Goal: Transaction & Acquisition: Purchase product/service

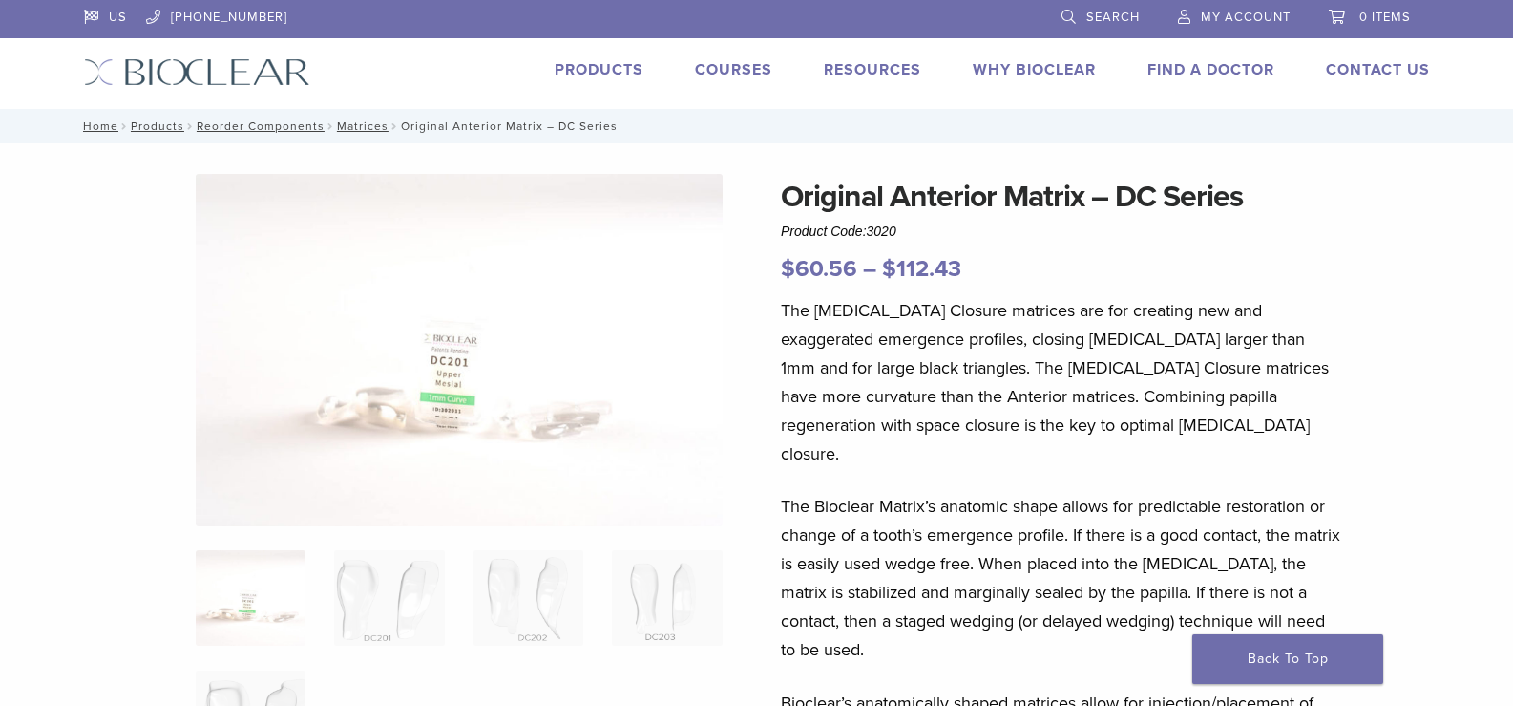
click at [622, 74] on link "Products" at bounding box center [599, 69] width 89 height 19
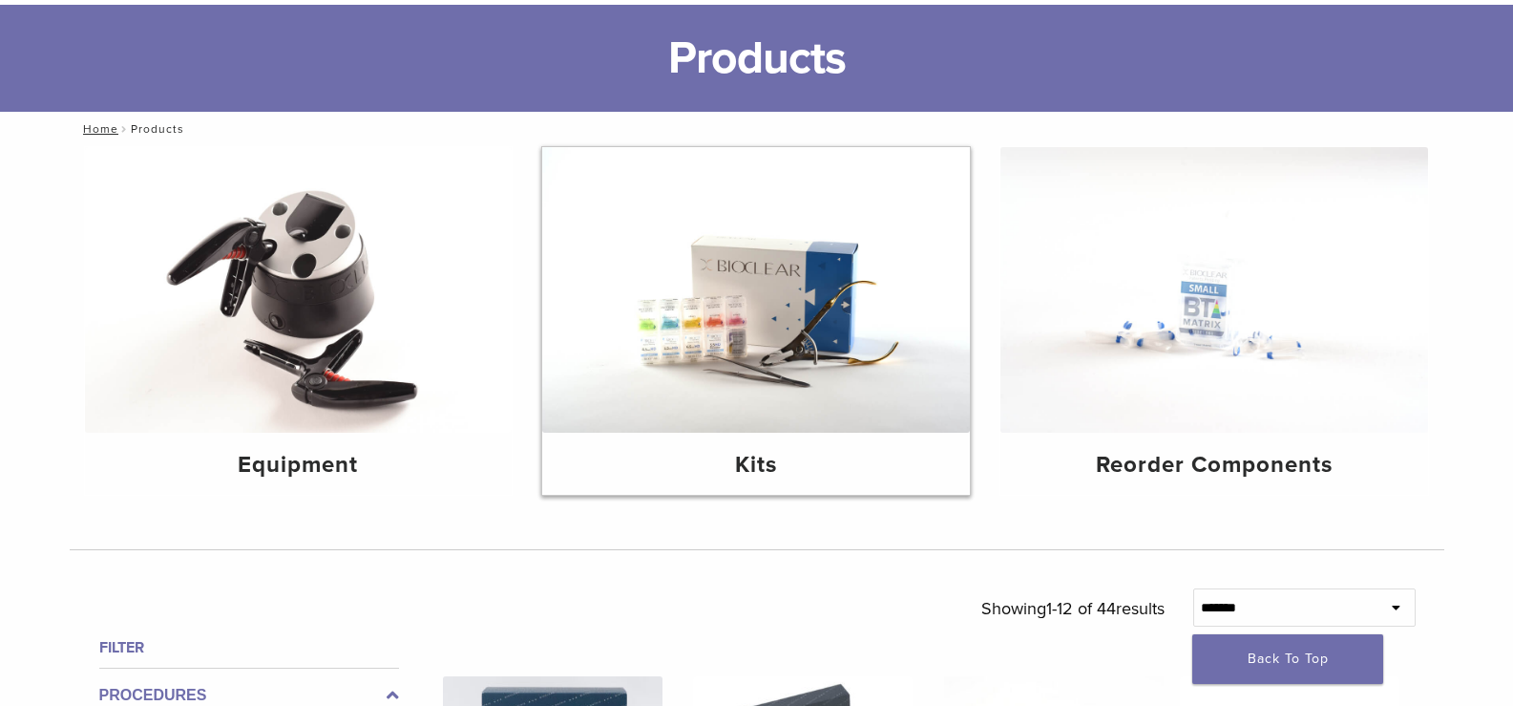
scroll to position [191, 0]
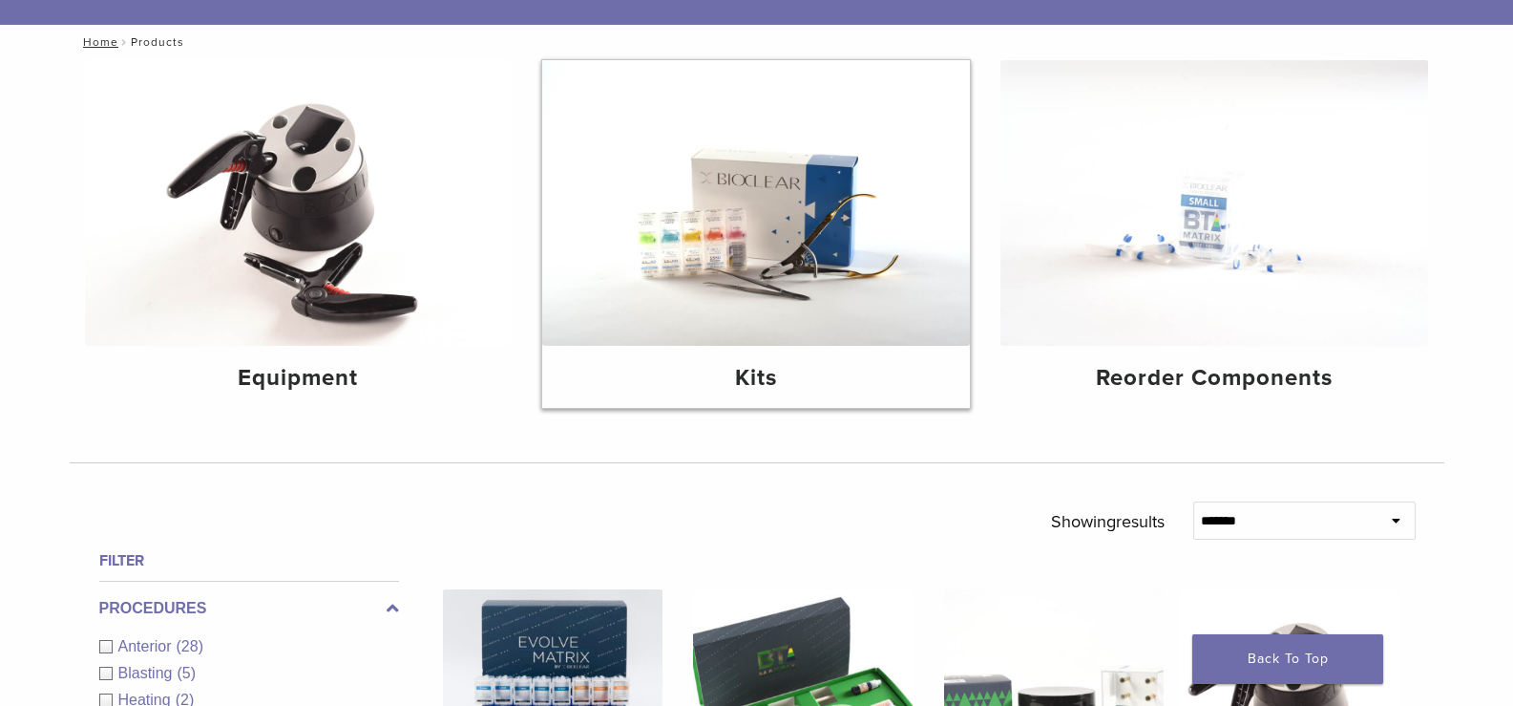
click at [750, 374] on h4 "Kits" at bounding box center [756, 378] width 397 height 34
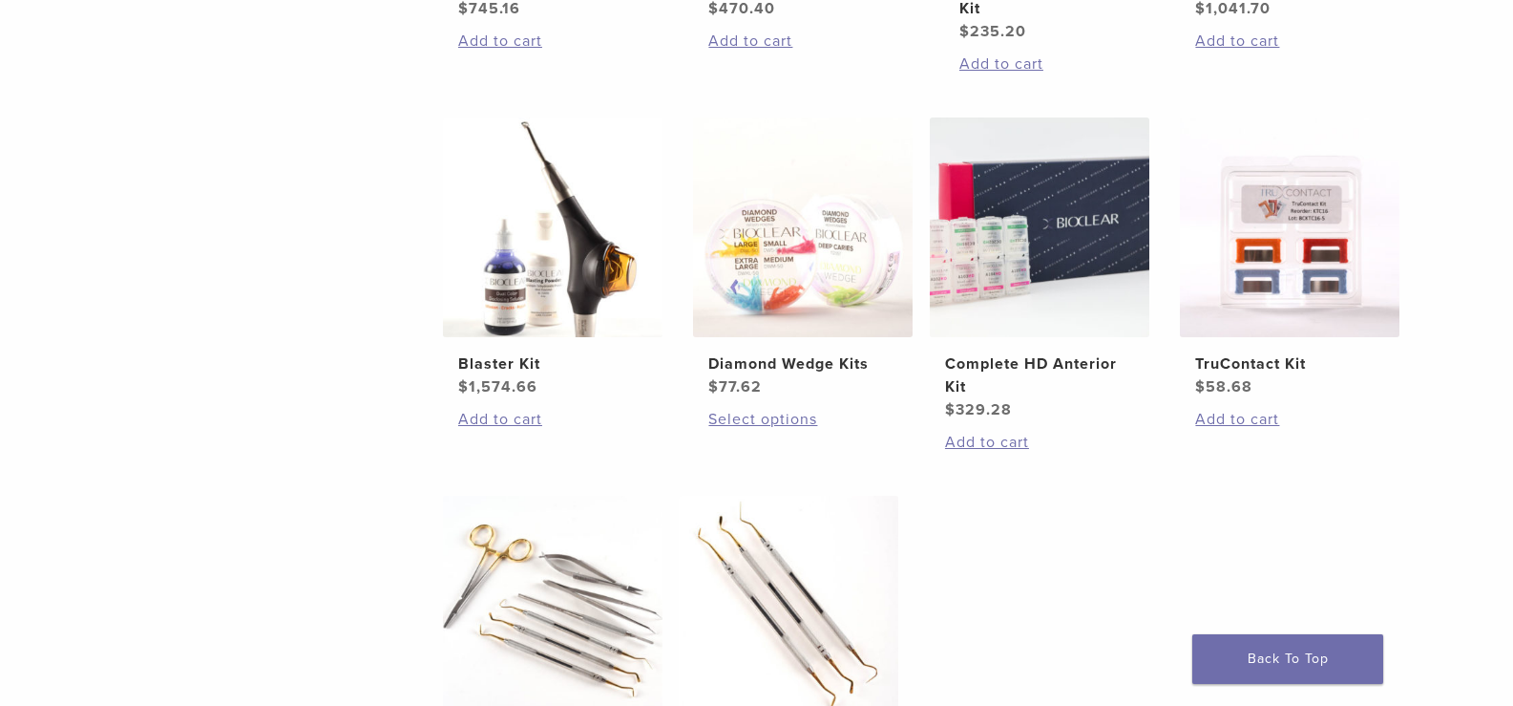
scroll to position [668, 0]
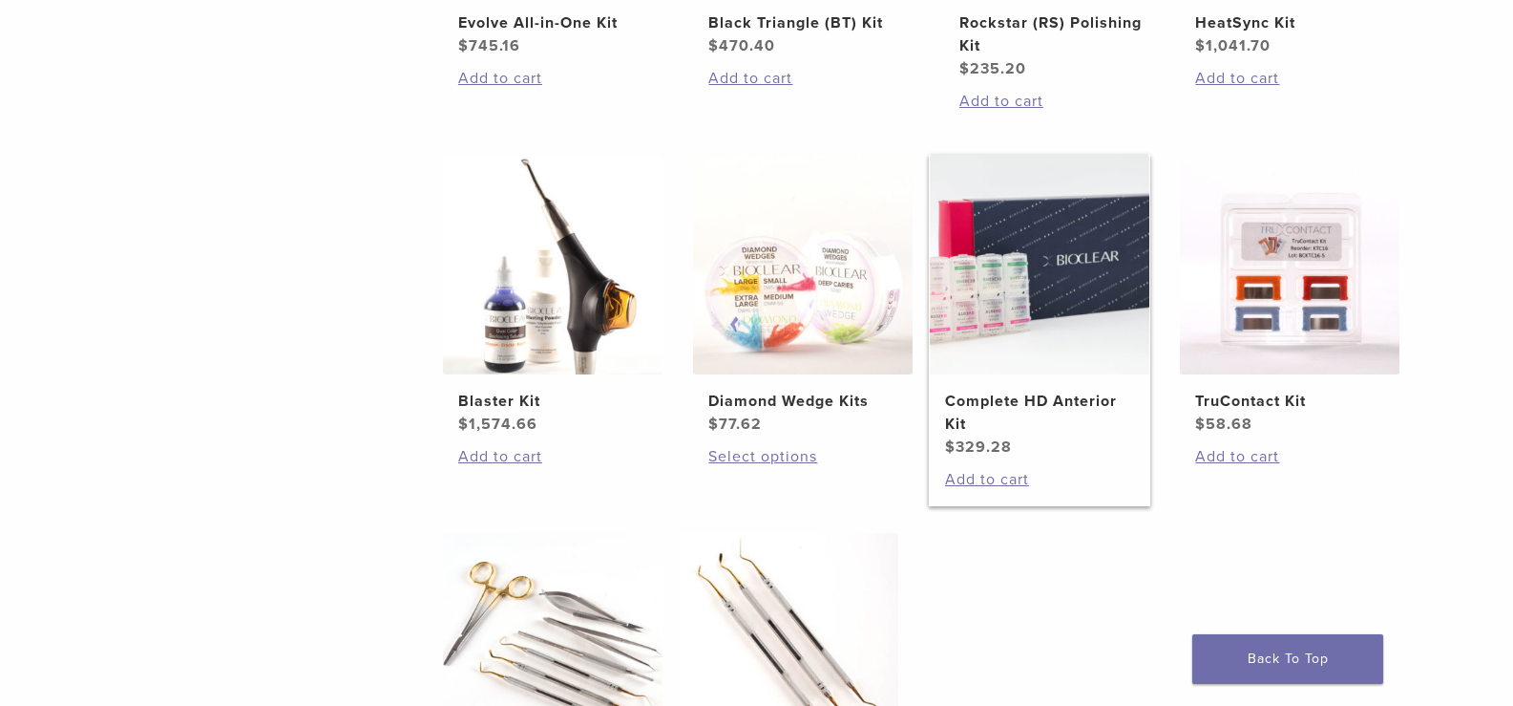
click at [1009, 404] on h2 "Complete HD Anterior Kit" at bounding box center [1039, 413] width 189 height 46
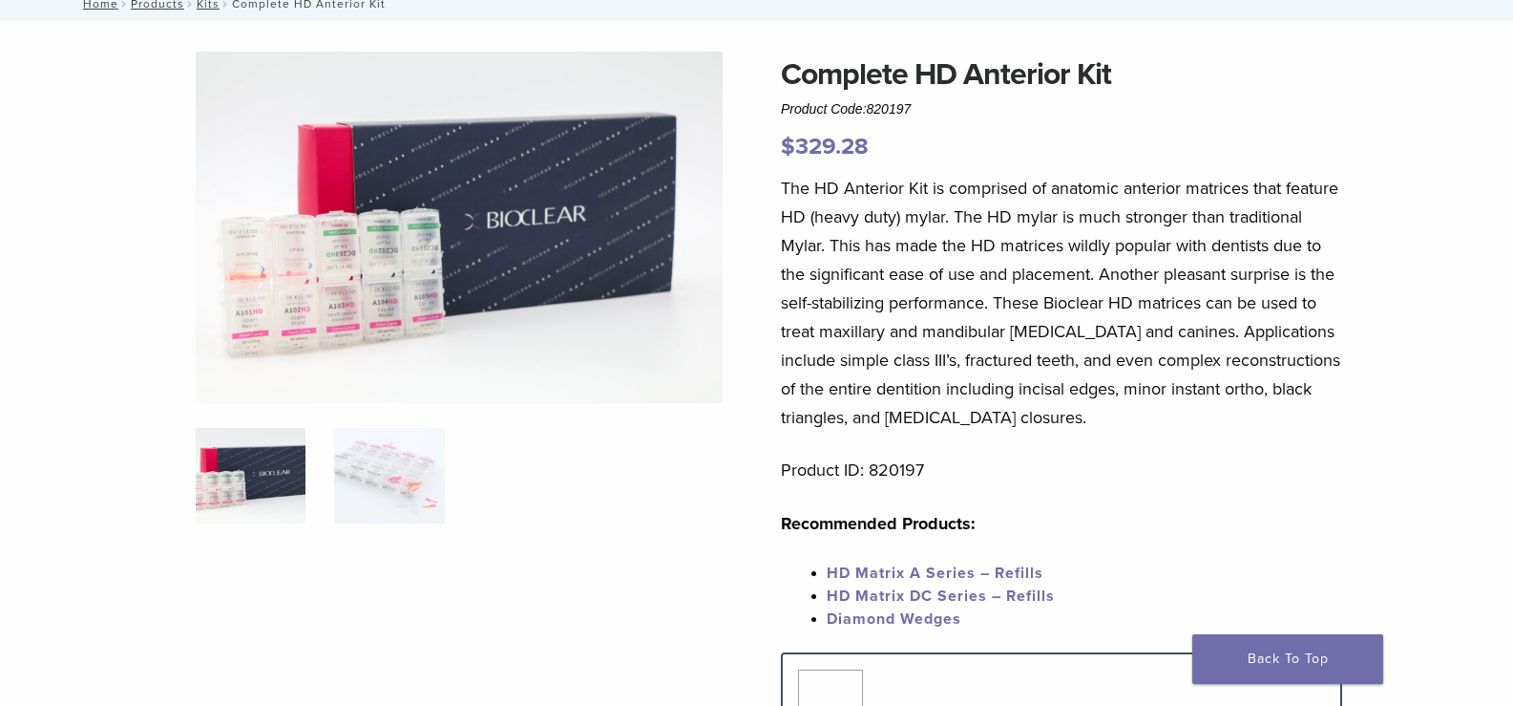
scroll to position [95, 0]
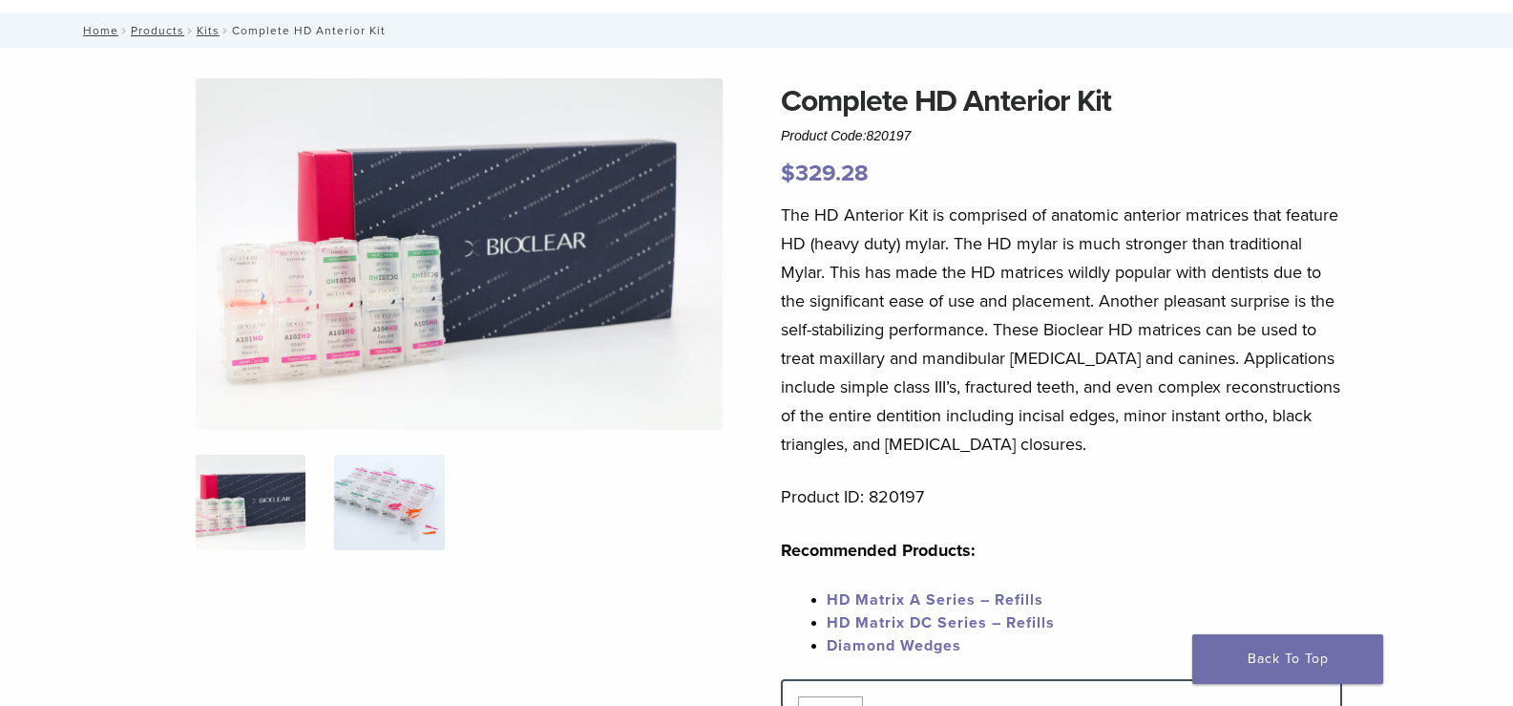
click at [386, 508] on img at bounding box center [389, 501] width 110 height 95
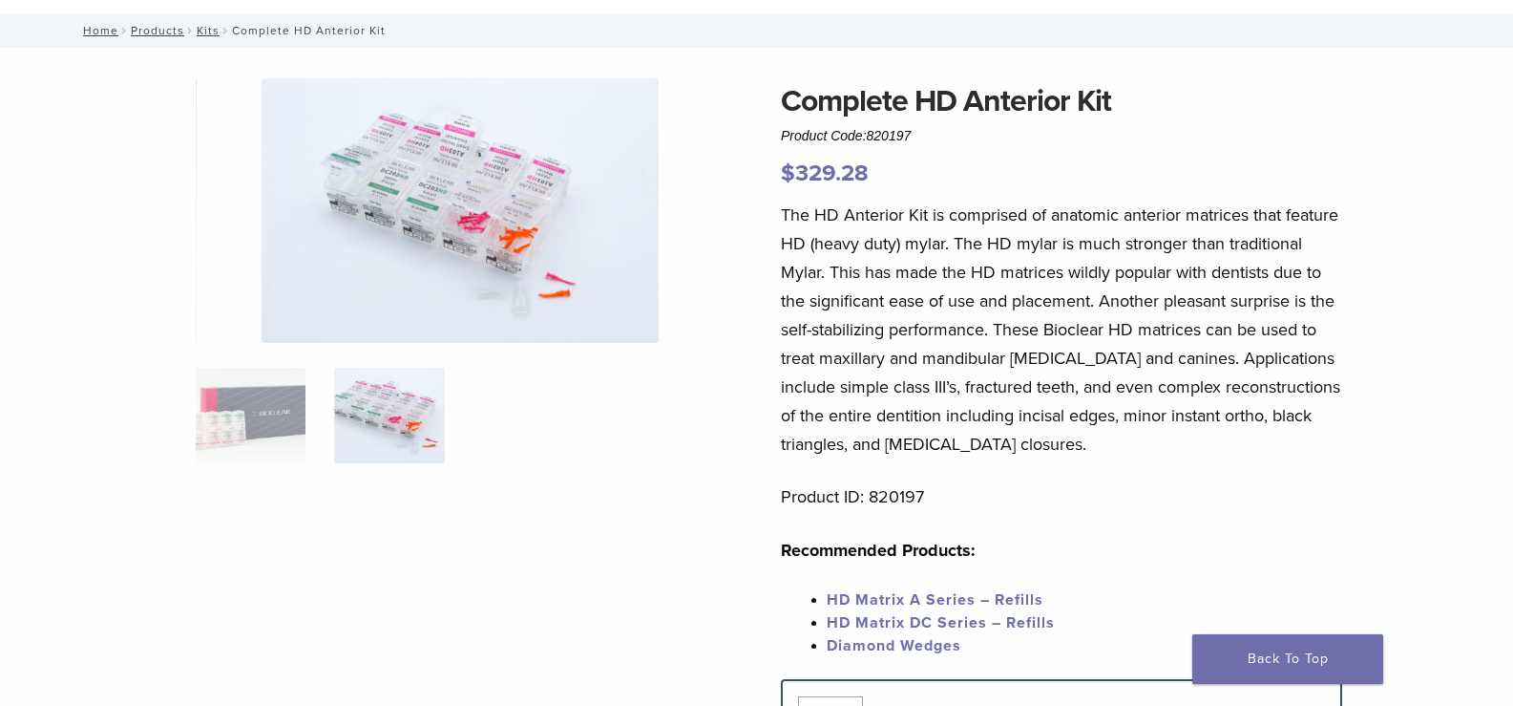
click at [495, 263] on img at bounding box center [460, 210] width 397 height 264
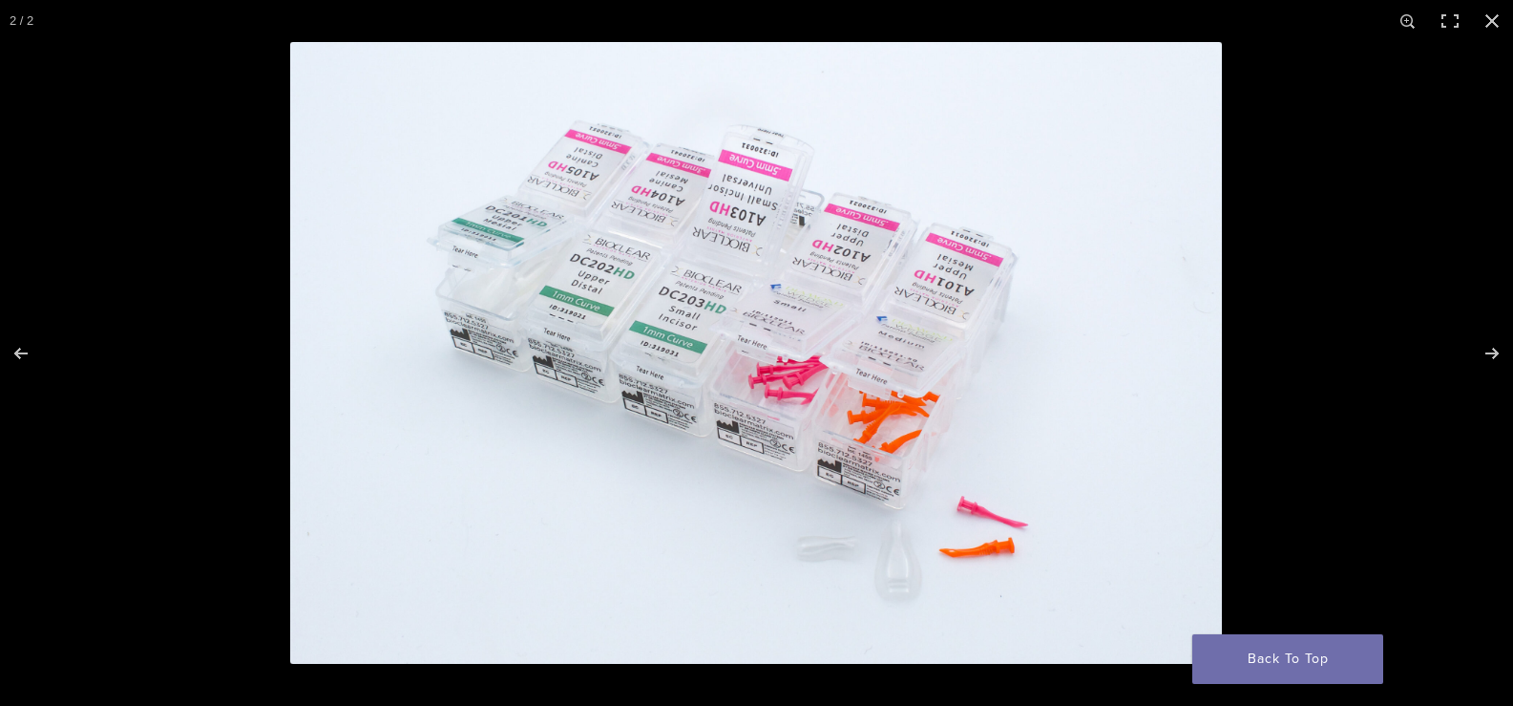
click at [495, 263] on img at bounding box center [756, 353] width 932 height 622
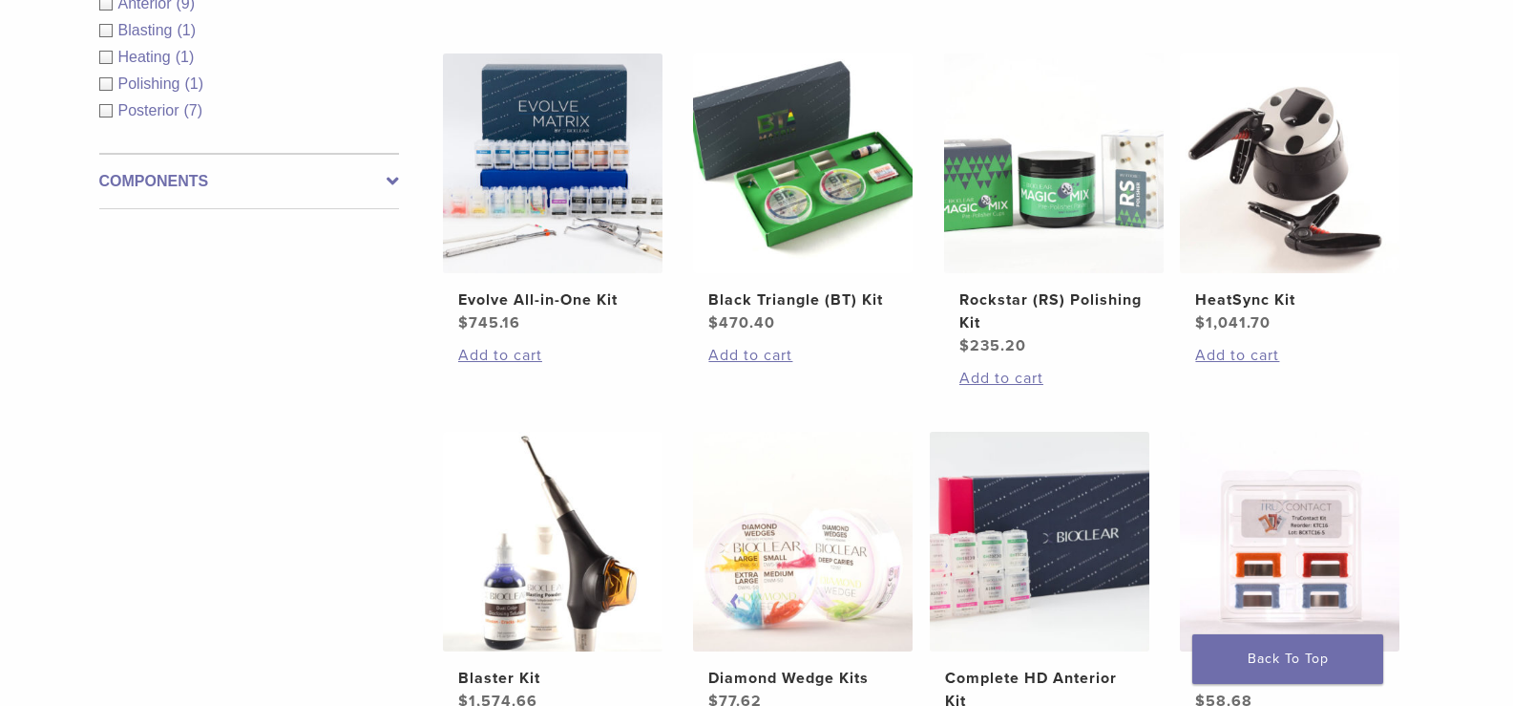
scroll to position [95, 0]
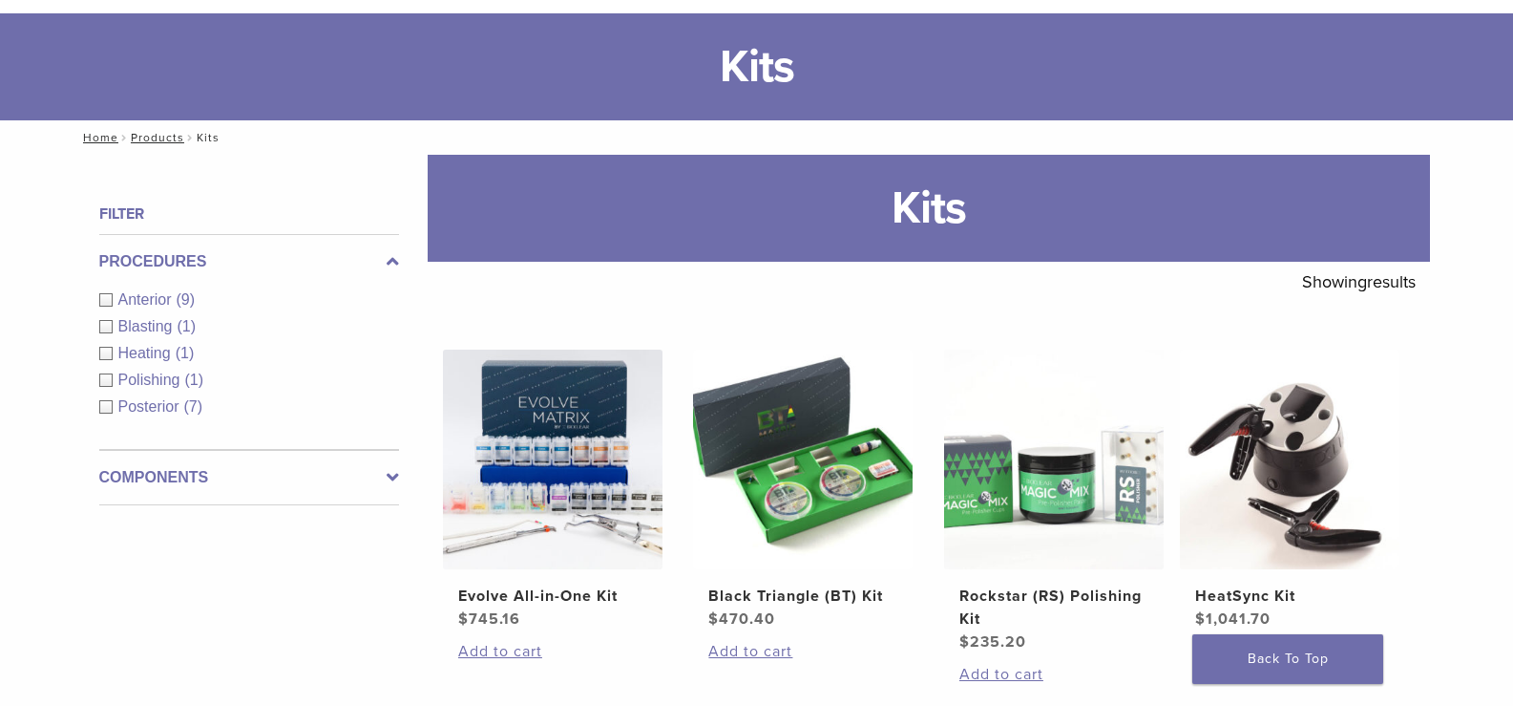
click at [154, 293] on span "Anterior" at bounding box center [147, 299] width 58 height 16
click at [160, 294] on div "Procedures Anterior (9) Blasting (1) Heating (1) Polishing (1) Posterior (7)" at bounding box center [249, 342] width 300 height 216
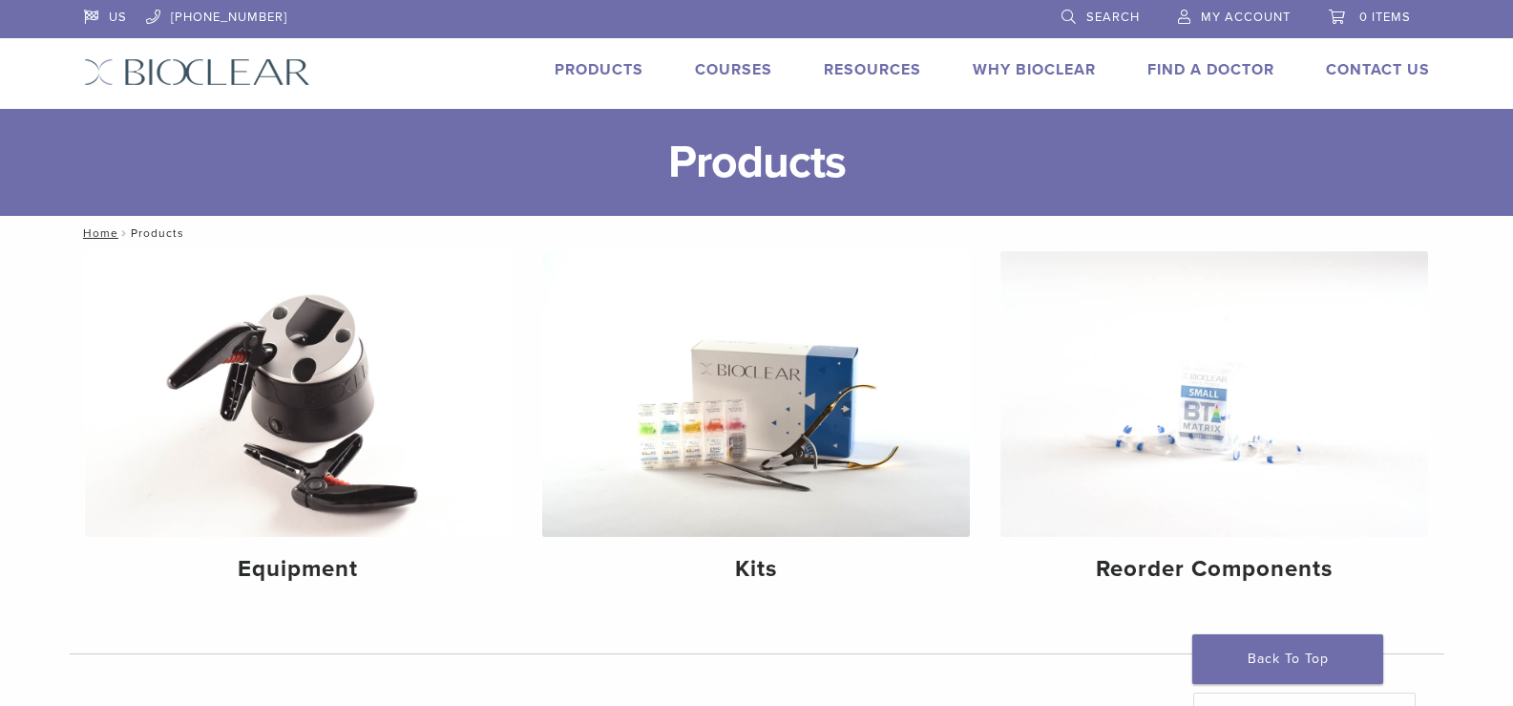
scroll to position [191, 0]
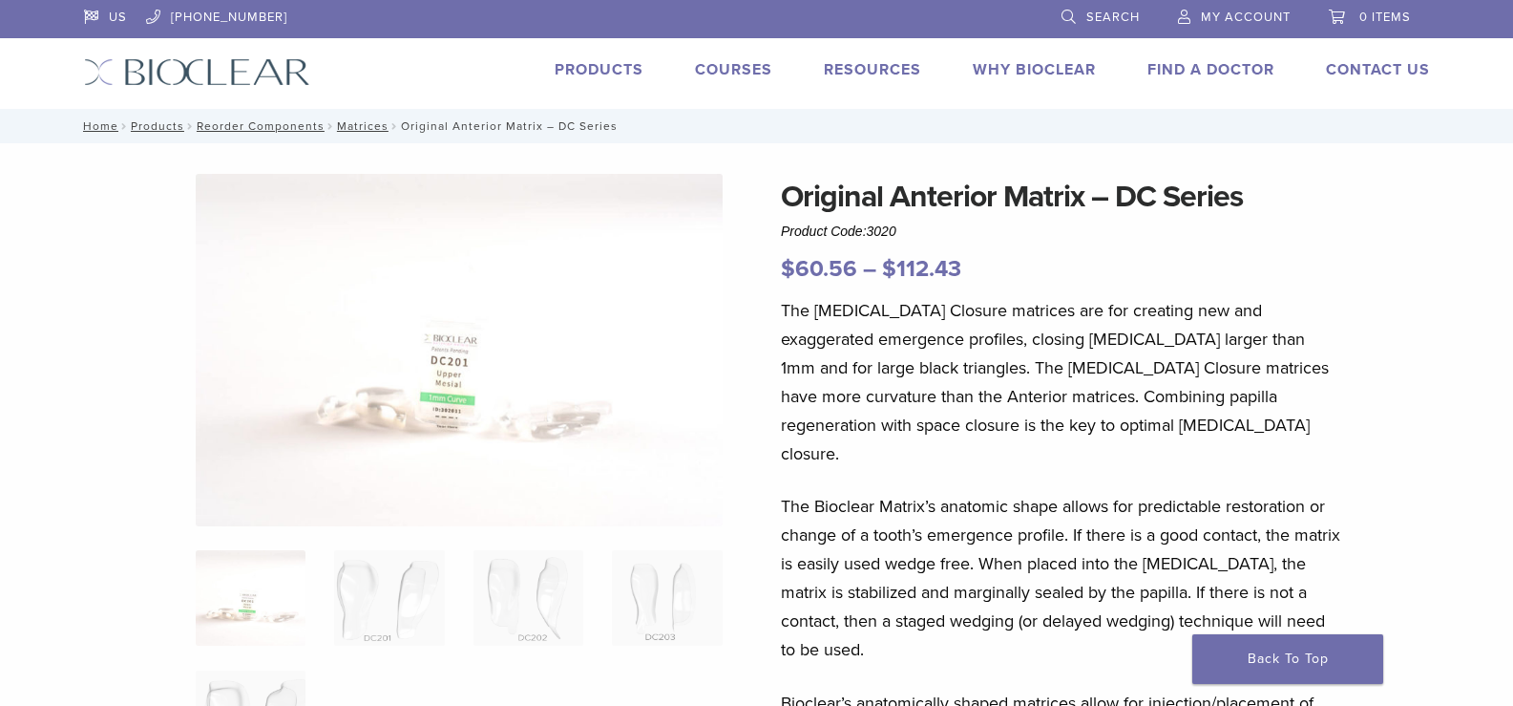
click at [1035, 71] on link "Why Bioclear" at bounding box center [1034, 69] width 123 height 19
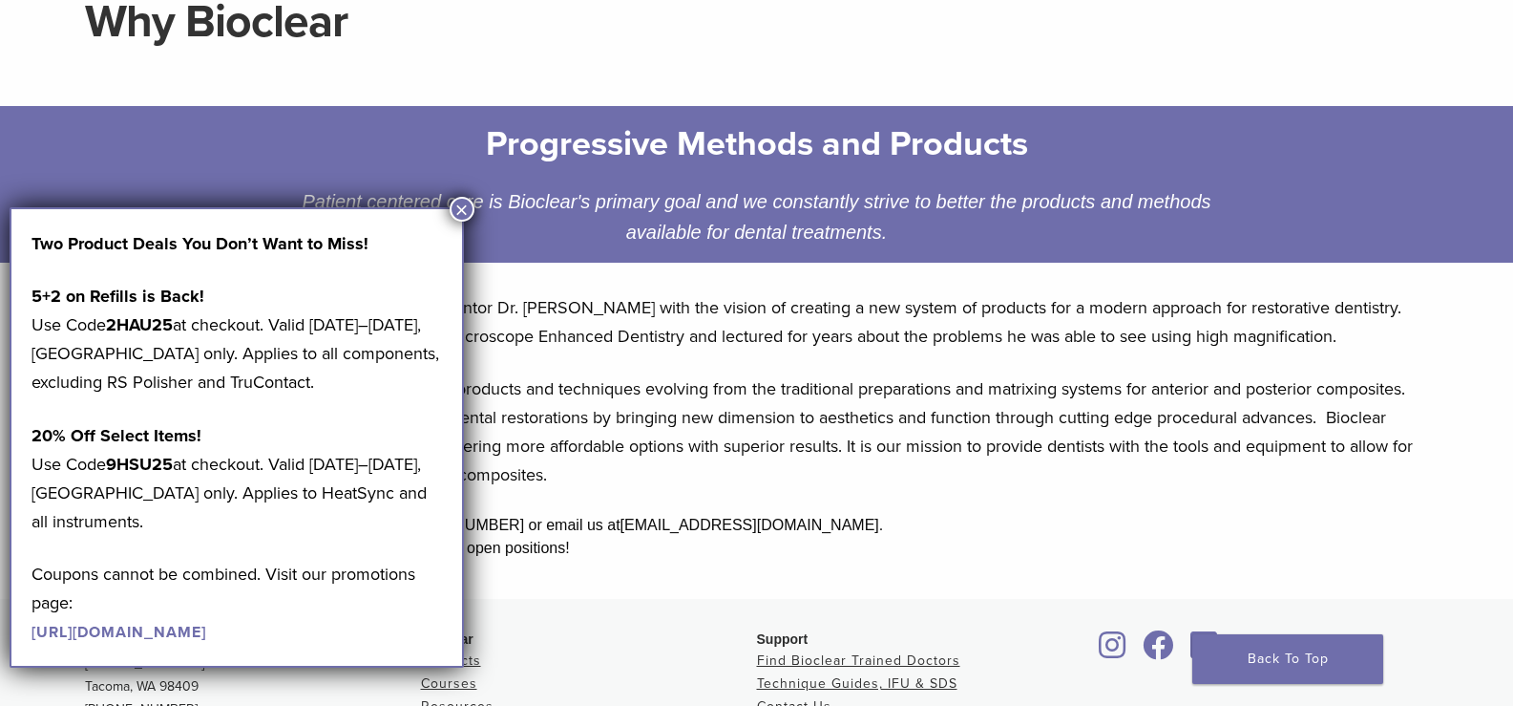
scroll to position [191, 0]
click at [461, 208] on button "×" at bounding box center [462, 209] width 25 height 25
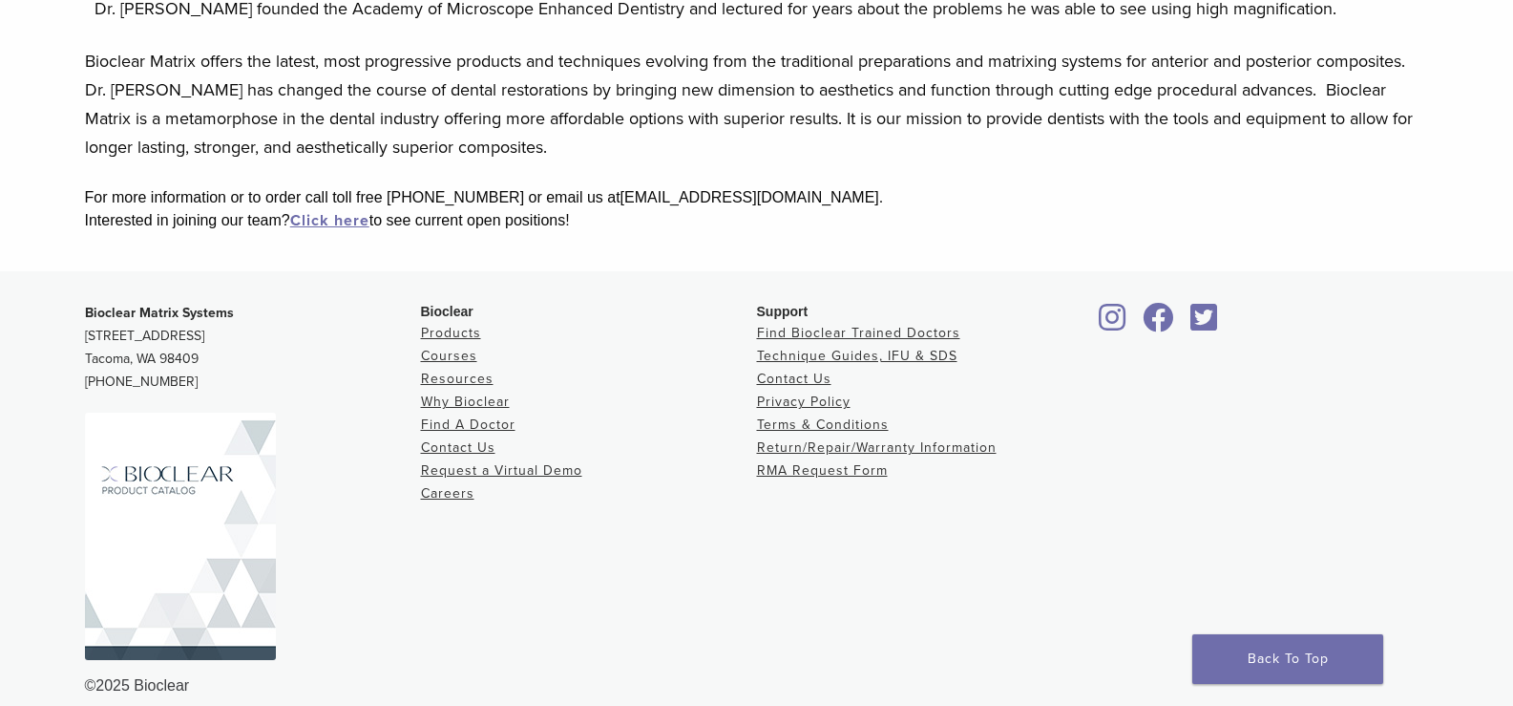
scroll to position [539, 0]
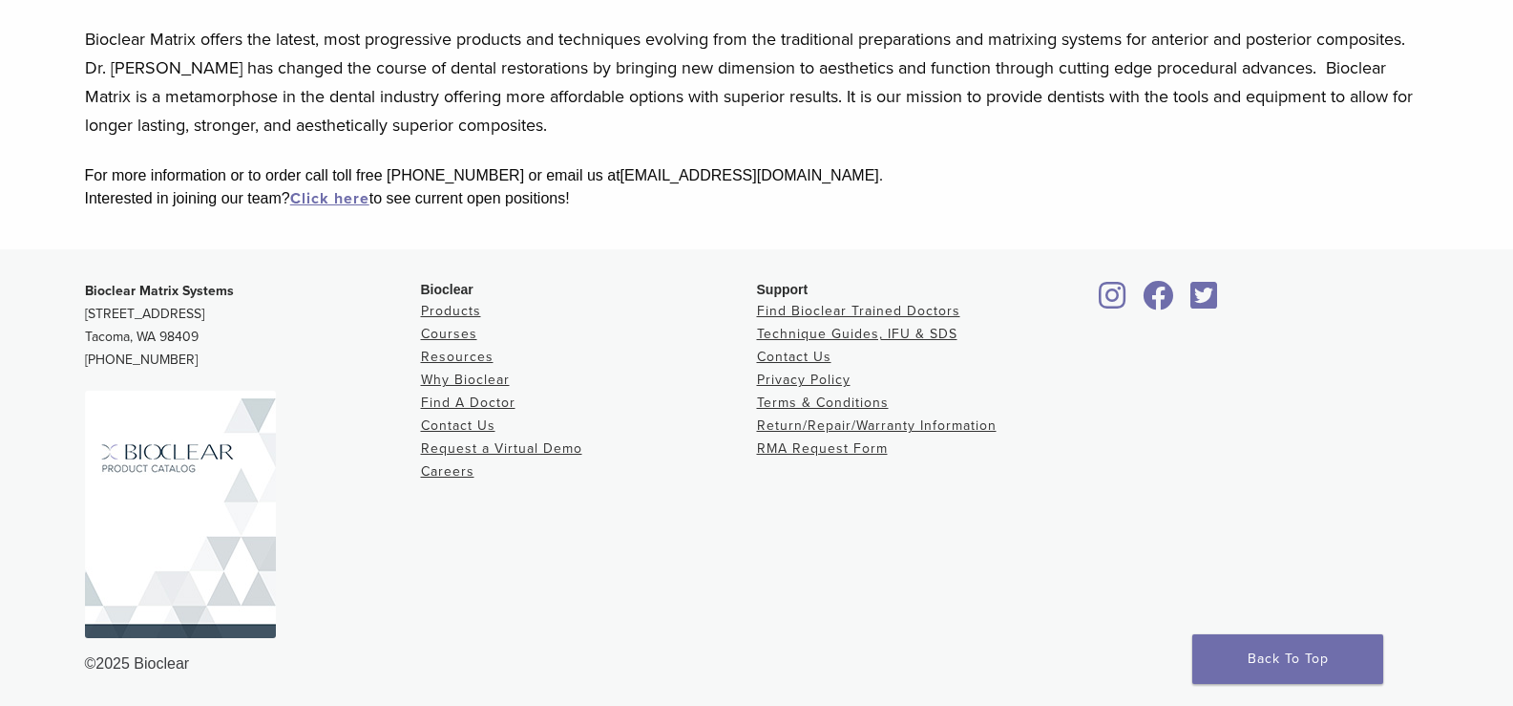
click at [215, 514] on img at bounding box center [180, 514] width 191 height 247
click at [437, 312] on link "Products" at bounding box center [451, 311] width 60 height 16
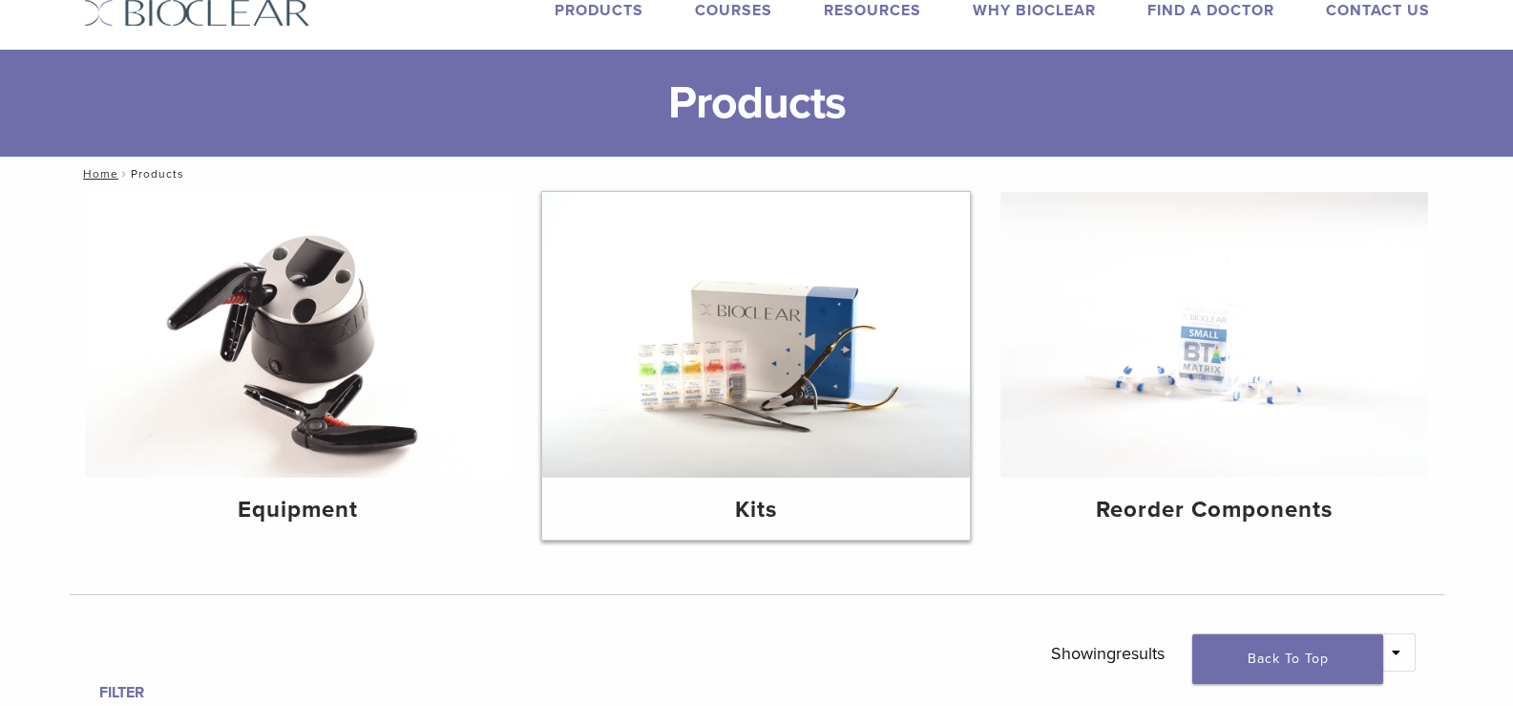
scroll to position [286, 0]
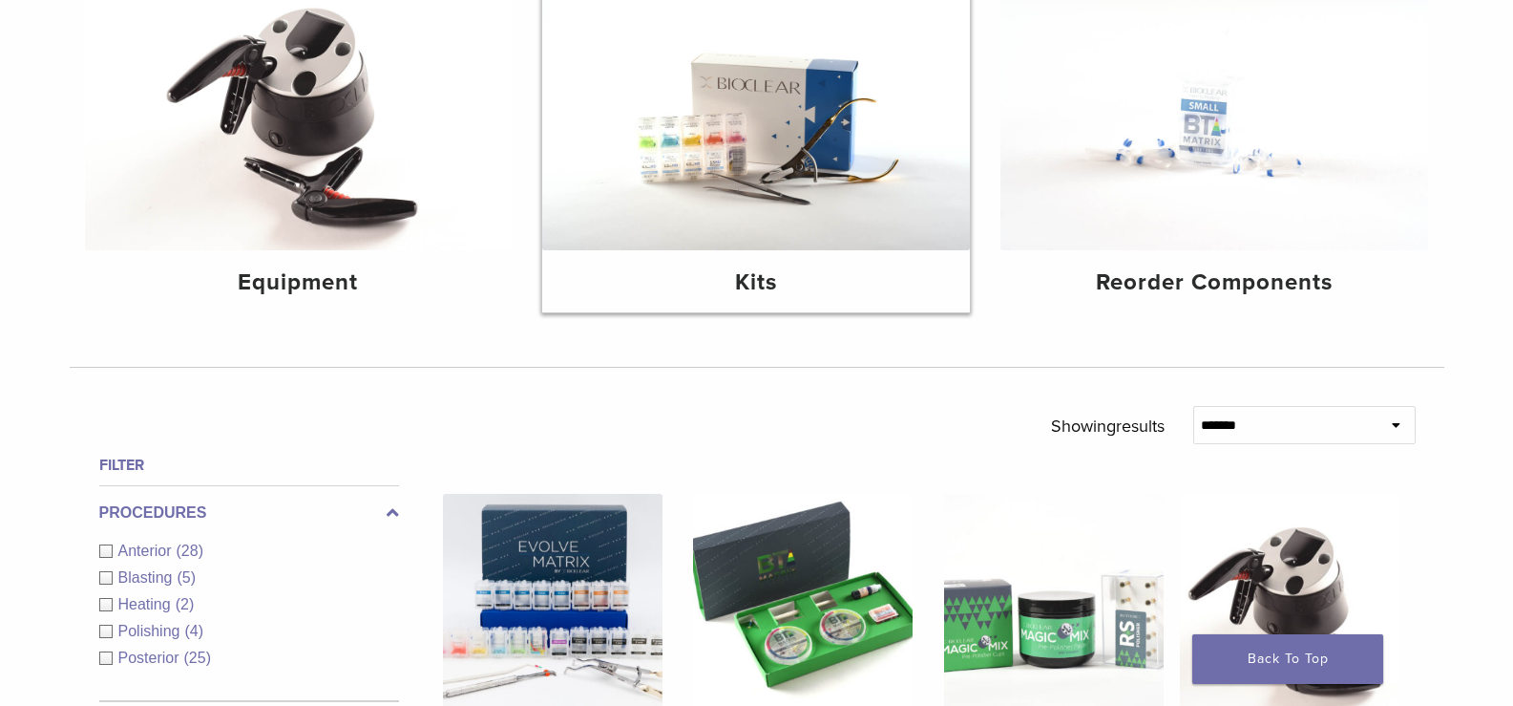
click at [764, 278] on h4 "Kits" at bounding box center [756, 282] width 397 height 34
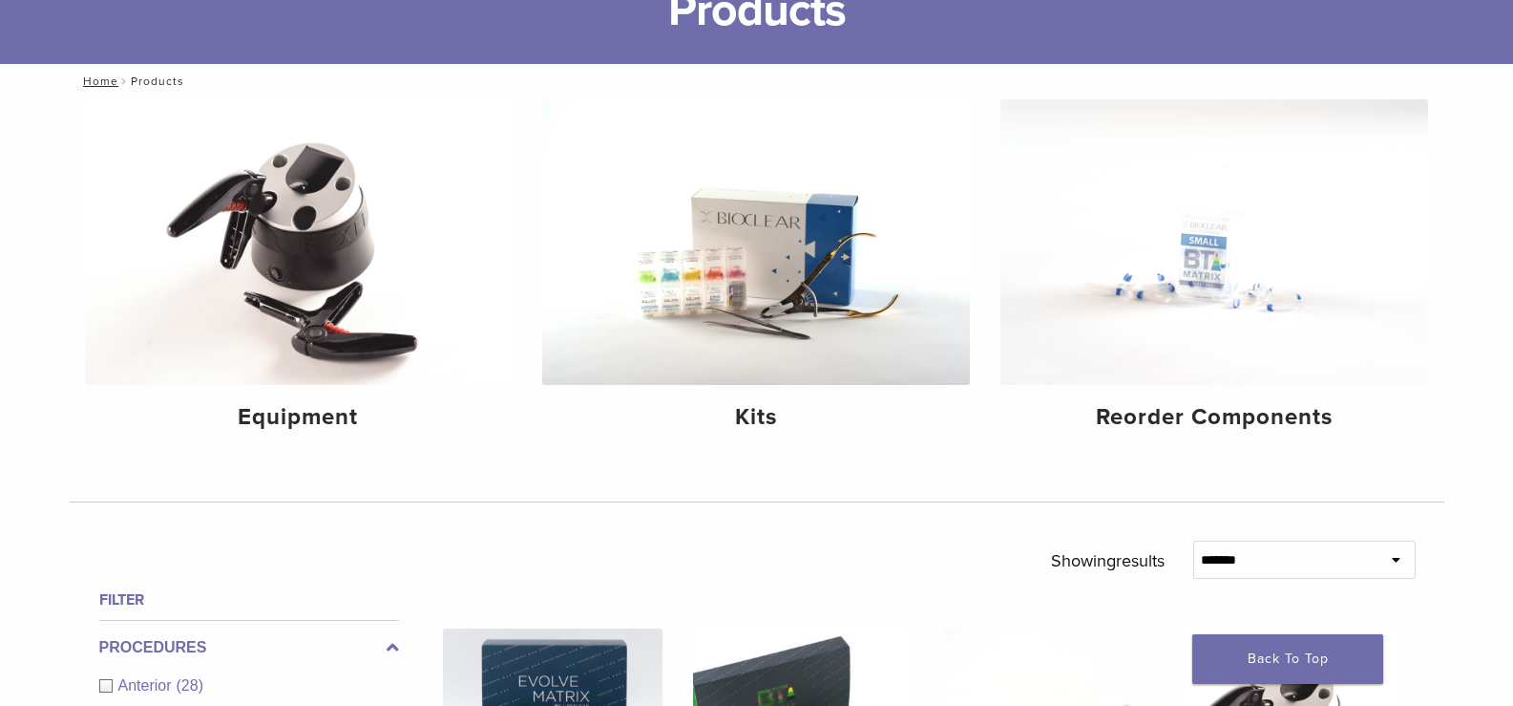
scroll to position [0, 0]
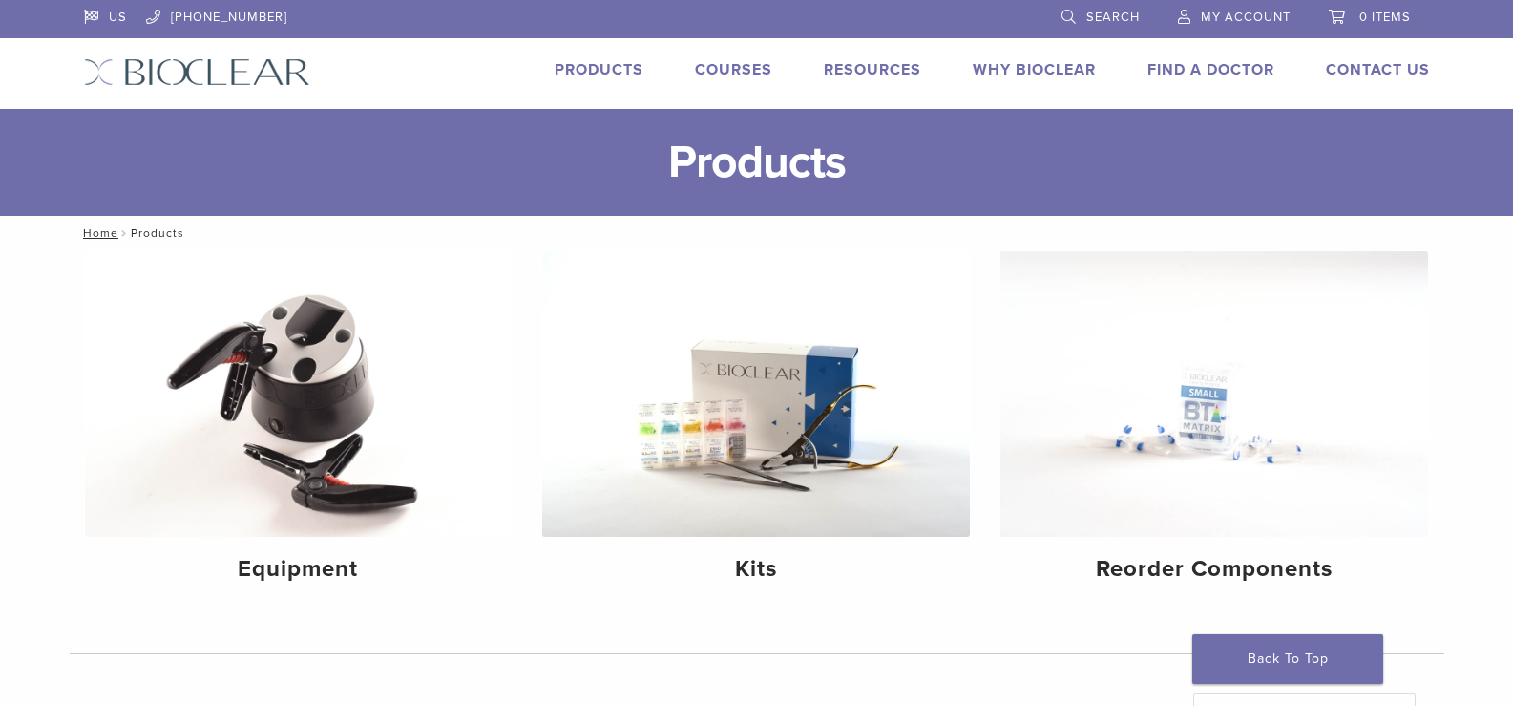
click at [1004, 70] on link "Why Bioclear" at bounding box center [1034, 69] width 123 height 19
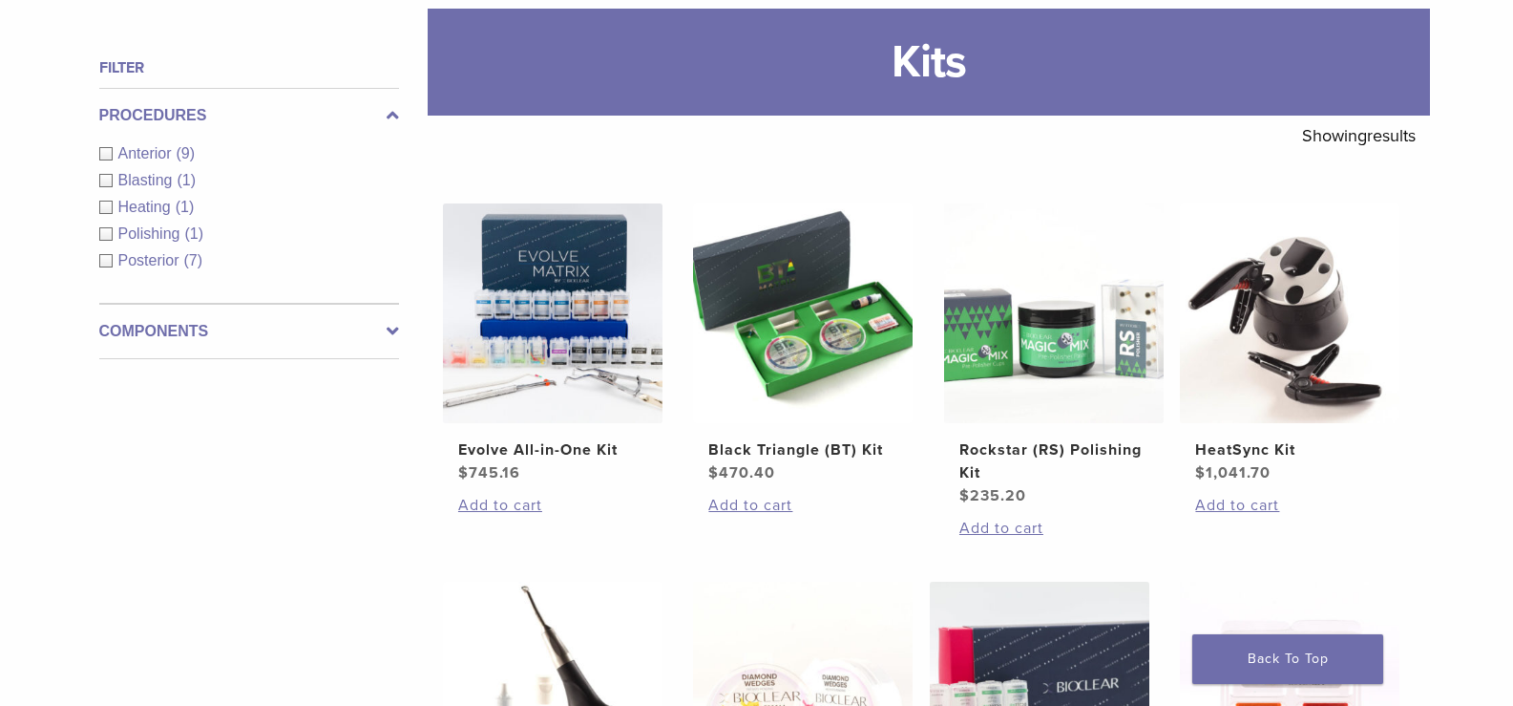
scroll to position [286, 0]
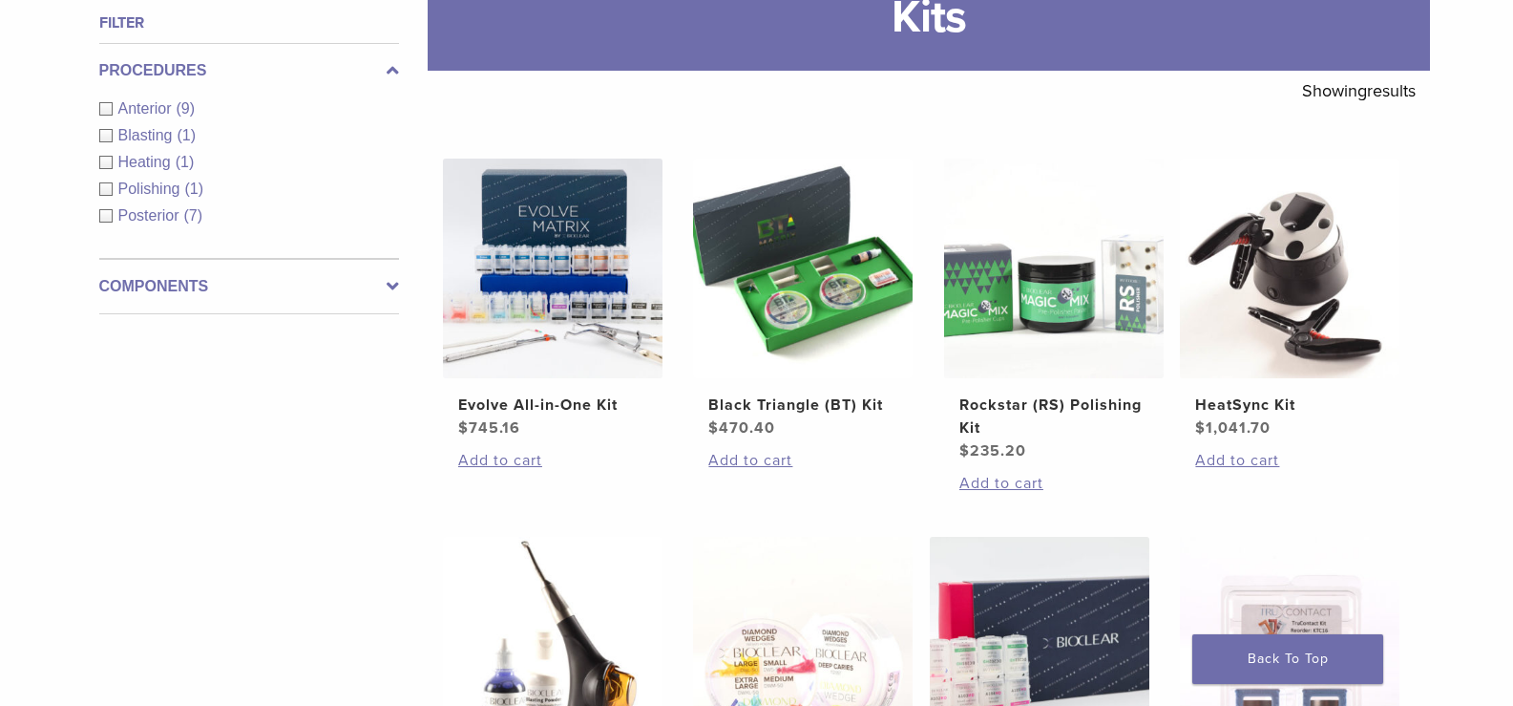
click at [391, 280] on icon at bounding box center [393, 286] width 12 height 23
click at [391, 280] on div "[DEMOGRAPHIC_DATA]/Abrasives (2)" at bounding box center [249, 271] width 300 height 23
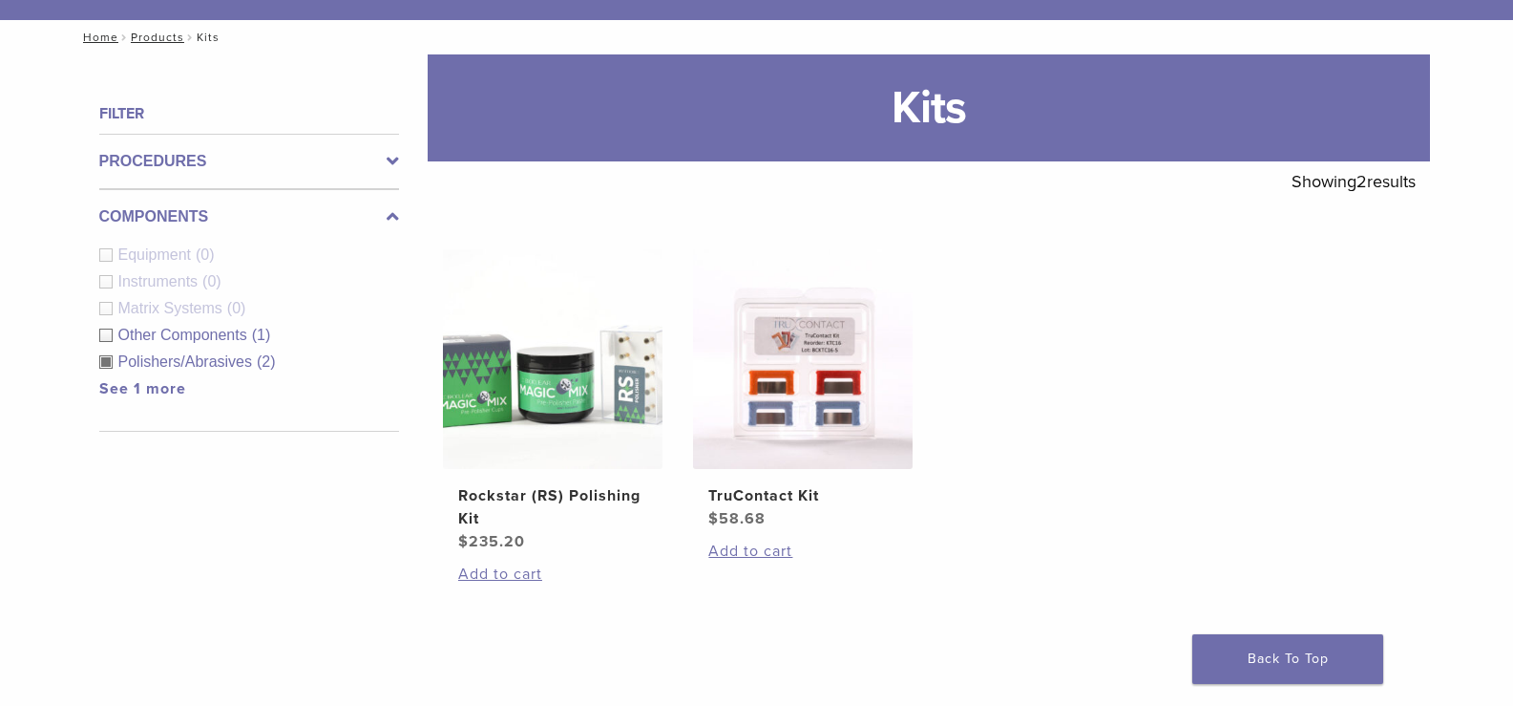
scroll to position [191, 0]
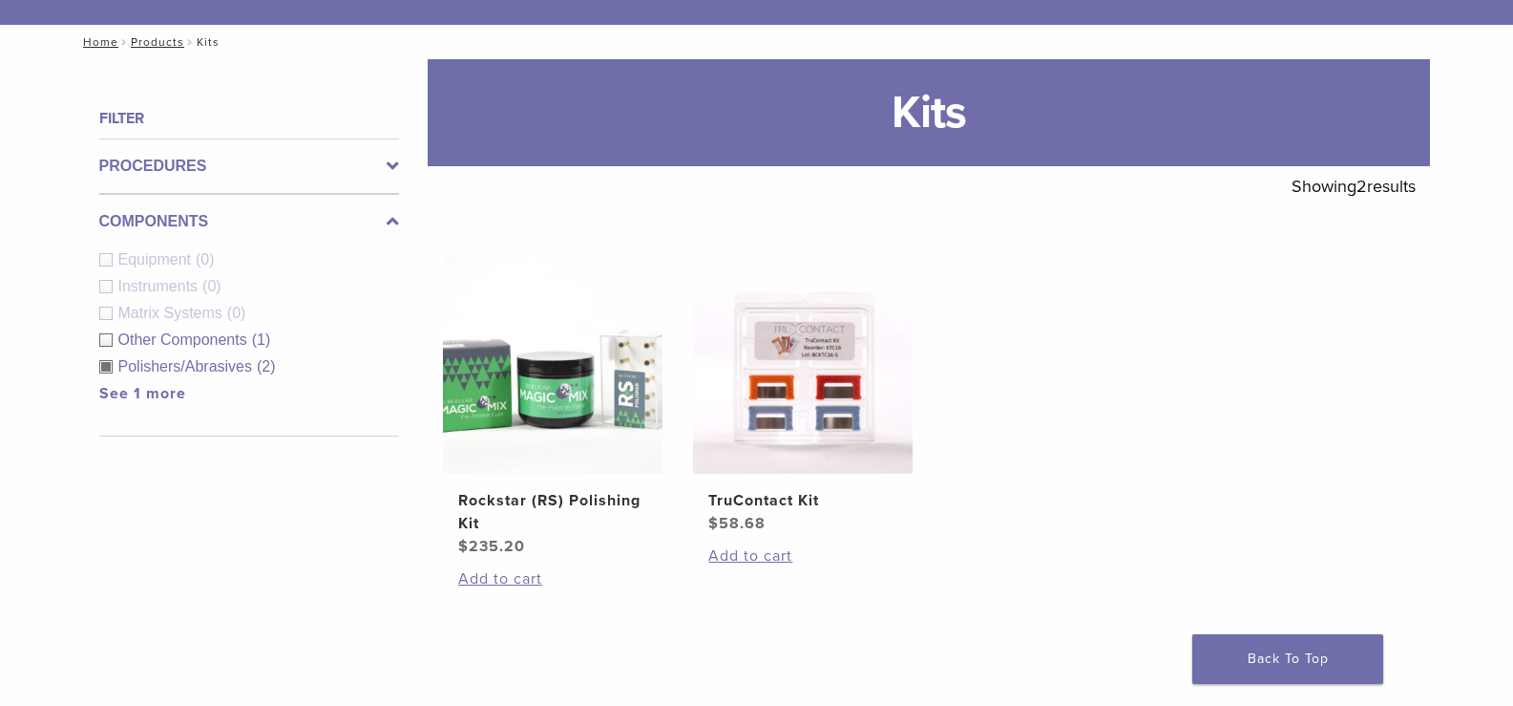
click at [110, 369] on div "[DEMOGRAPHIC_DATA]/Abrasives (2)" at bounding box center [249, 366] width 300 height 23
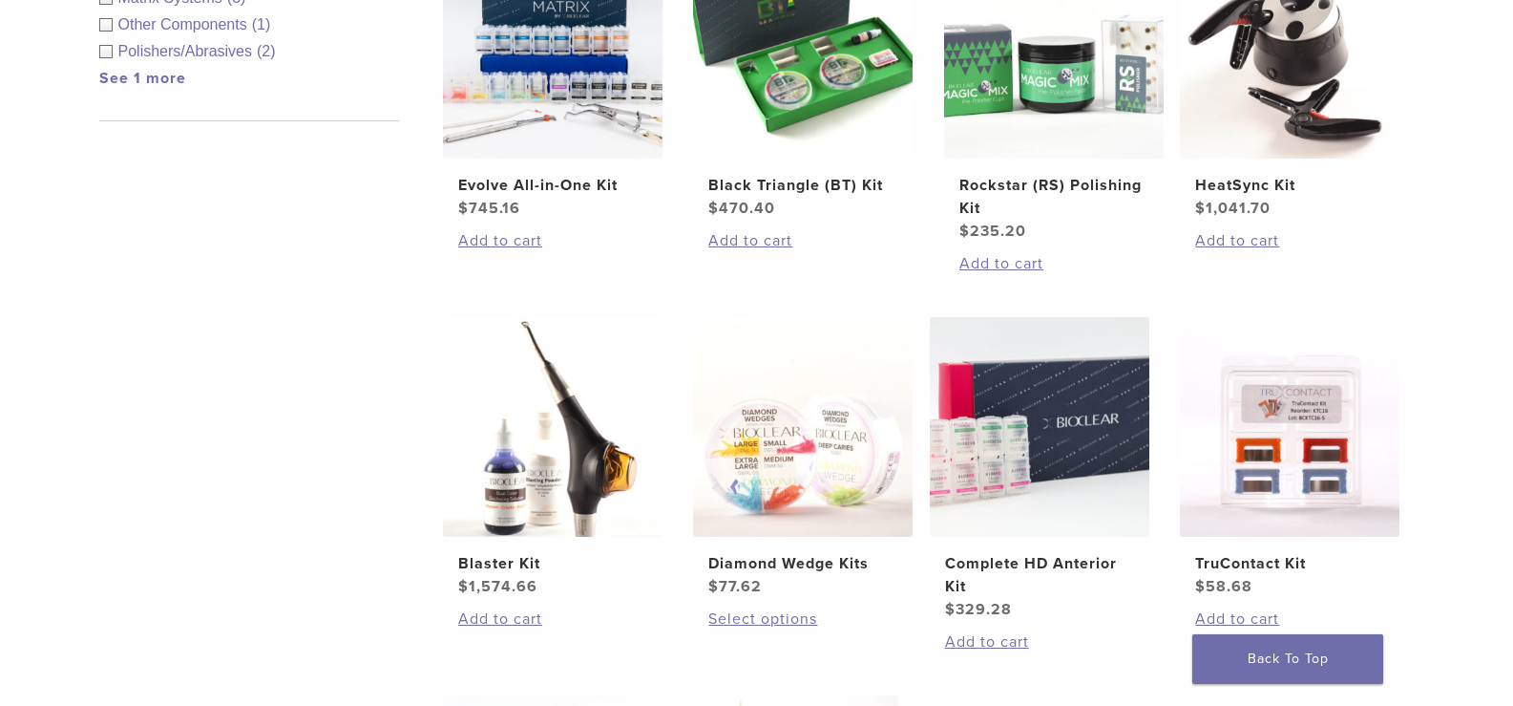
scroll to position [573, 0]
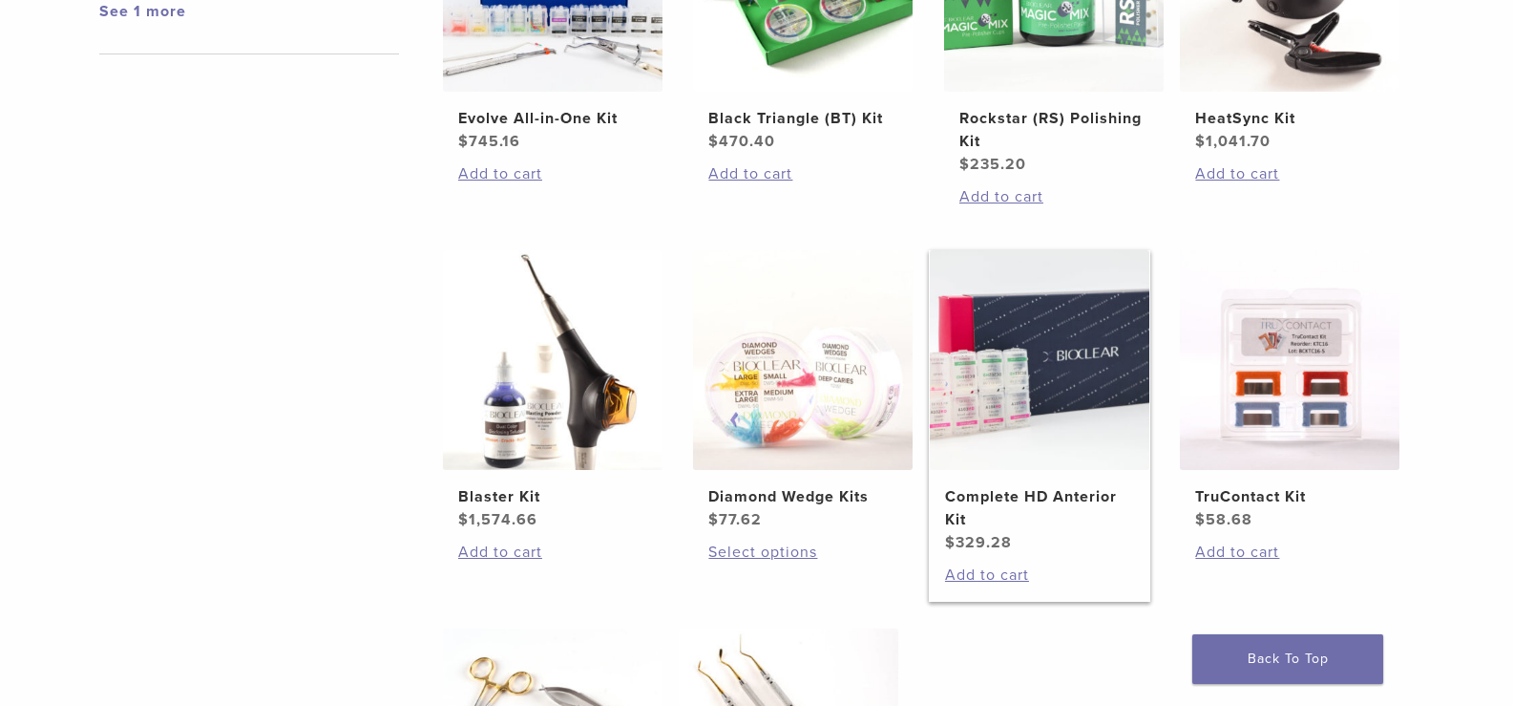
click at [1014, 497] on h2 "Complete HD Anterior Kit" at bounding box center [1039, 508] width 189 height 46
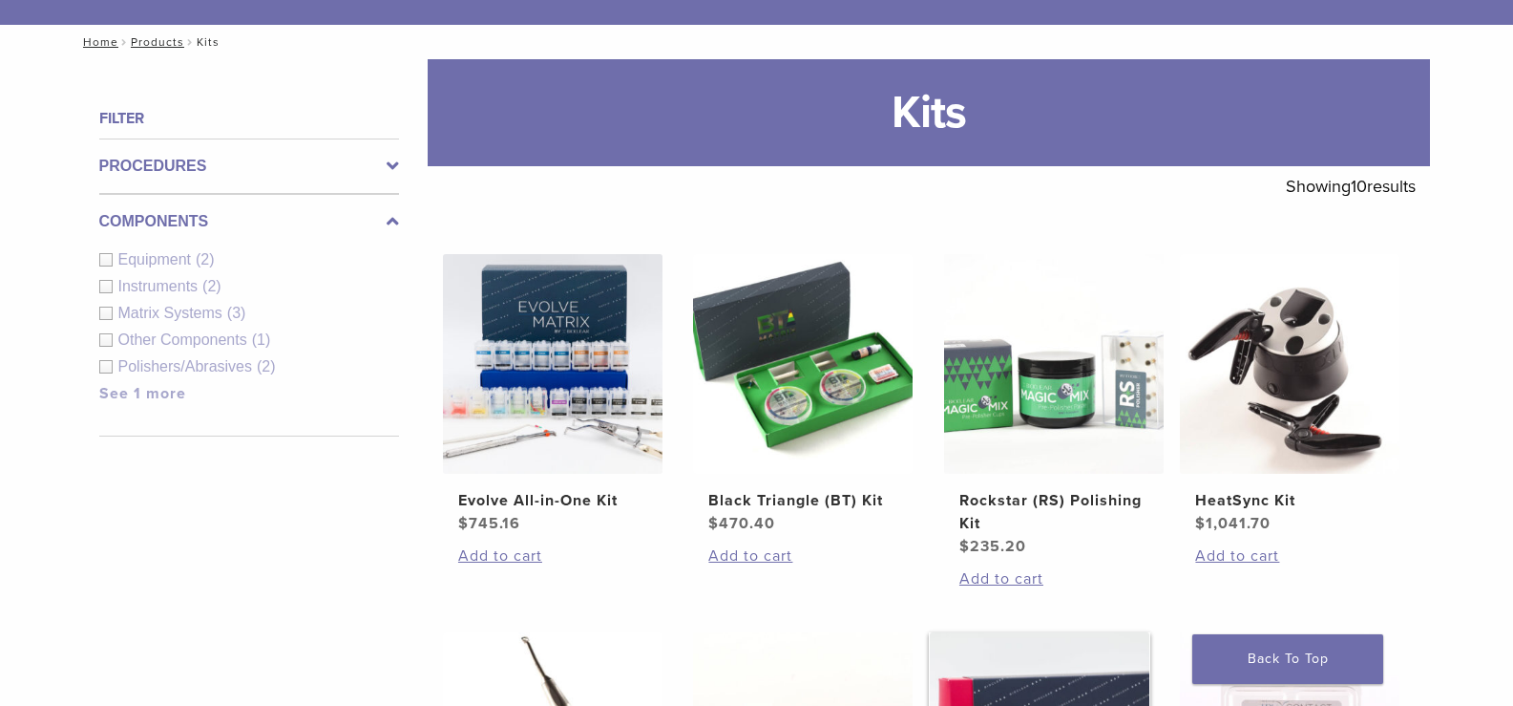
scroll to position [286, 0]
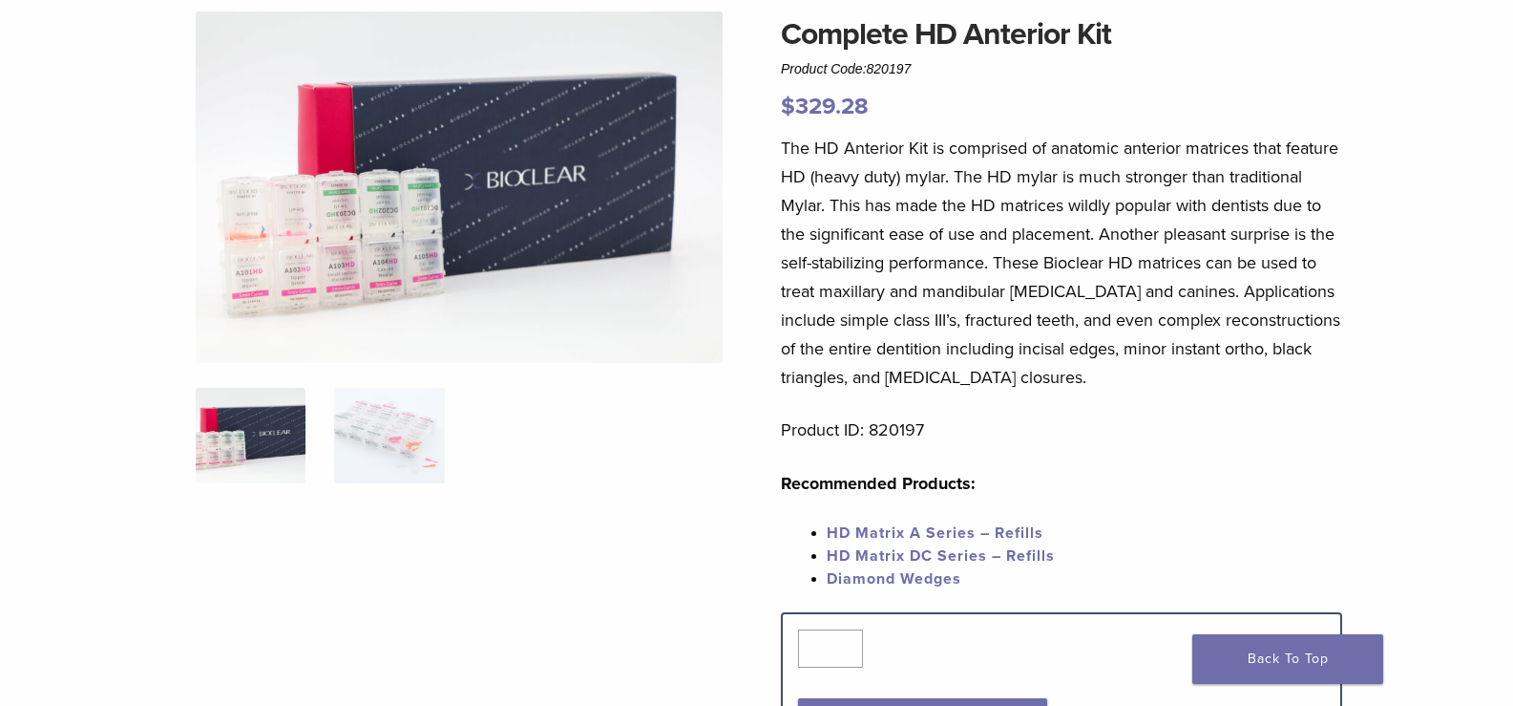
scroll to position [286, 0]
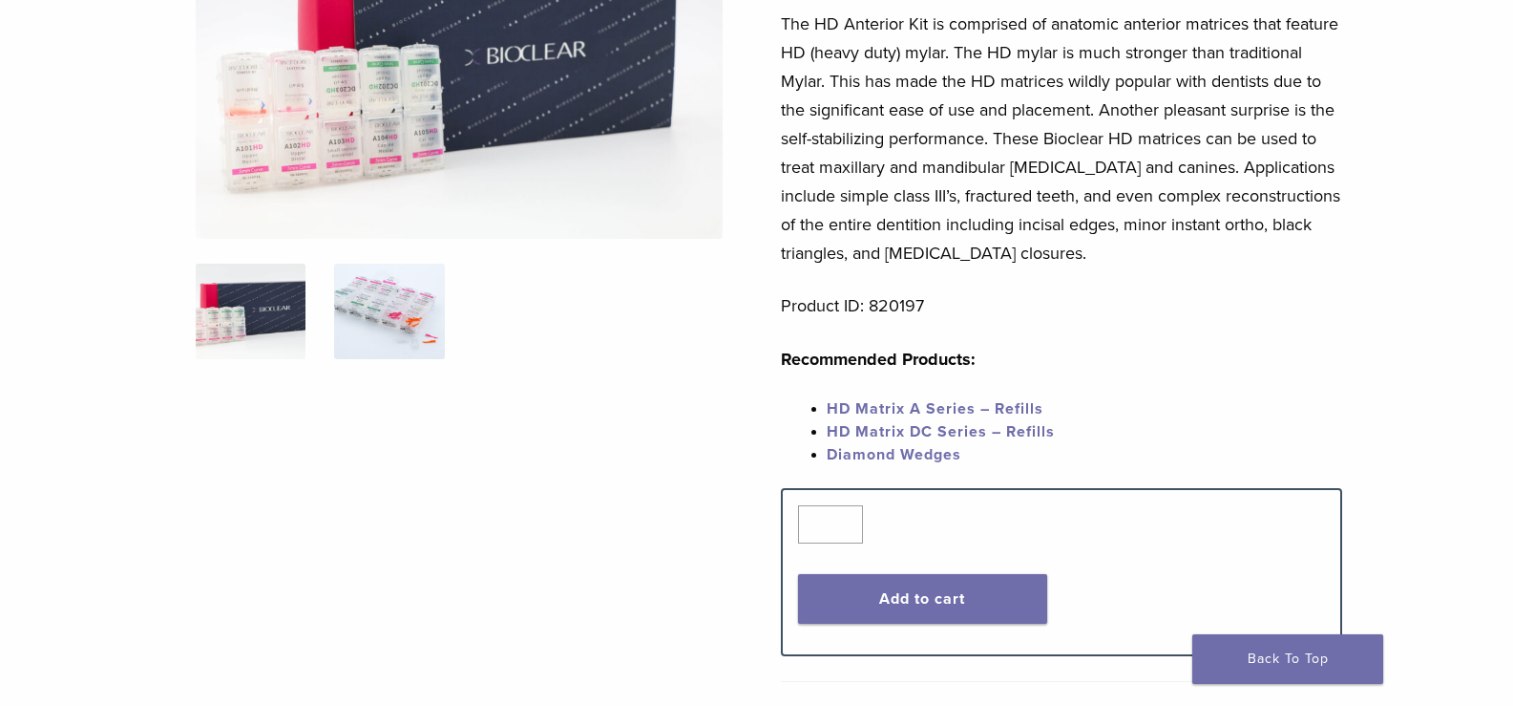
click at [373, 306] on img at bounding box center [389, 311] width 110 height 95
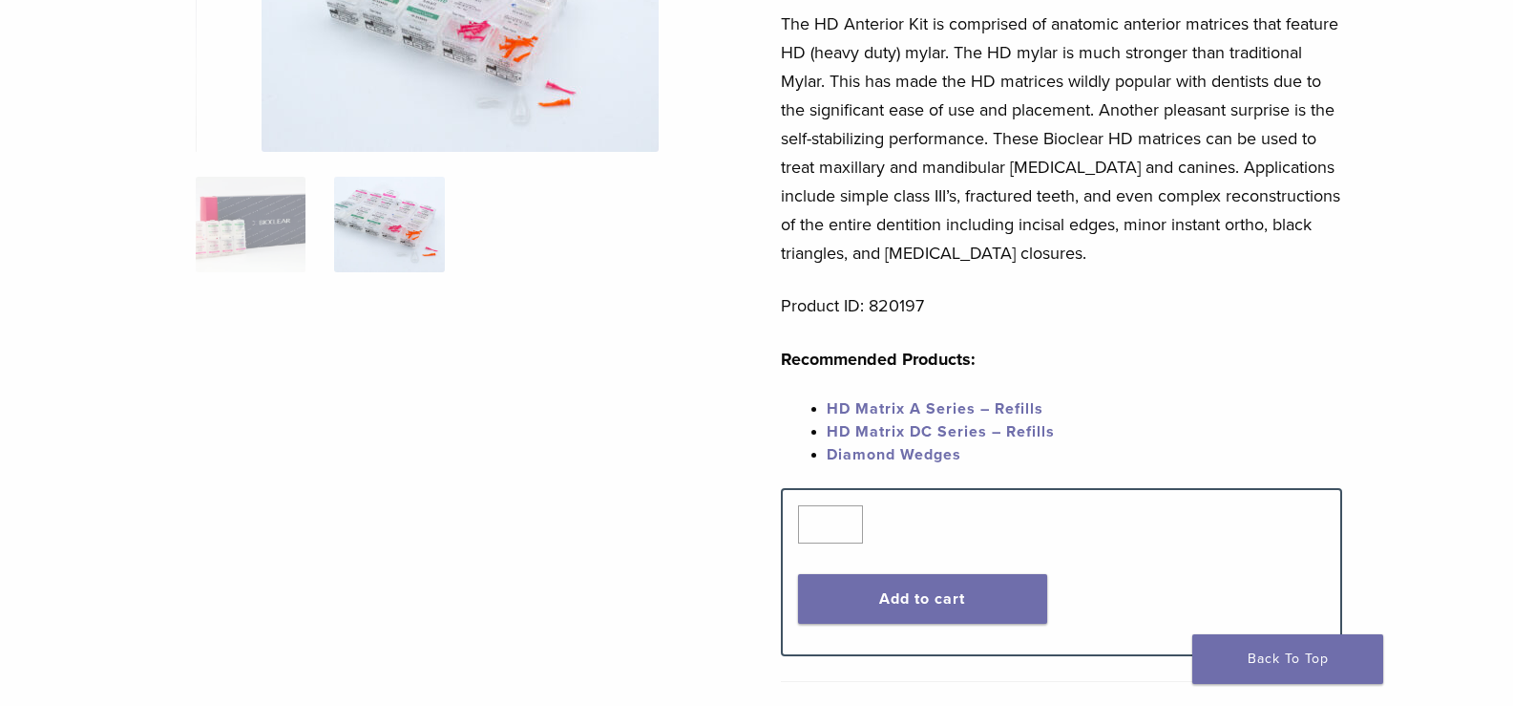
click at [426, 77] on img at bounding box center [460, 19] width 397 height 264
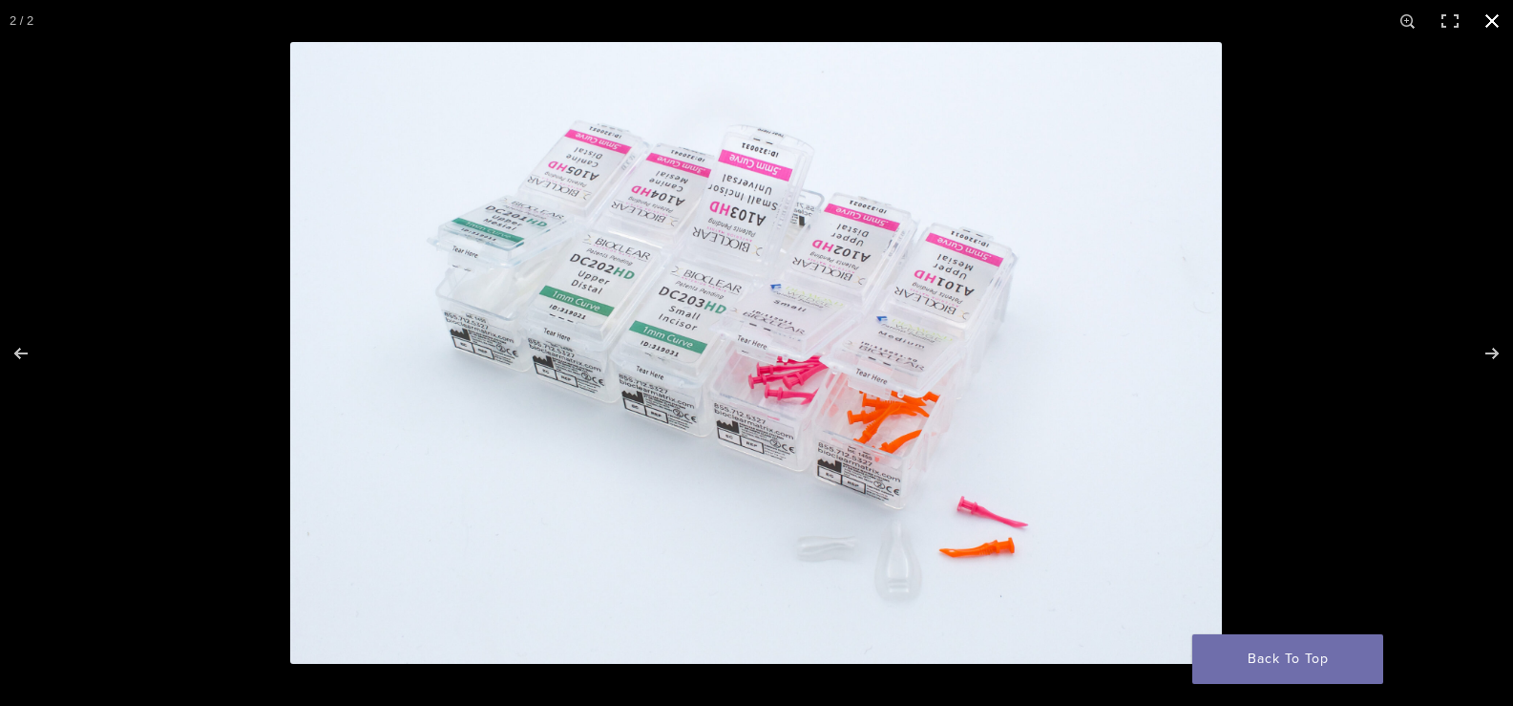
click at [1495, 27] on button "Close (Esc)" at bounding box center [1492, 21] width 42 height 42
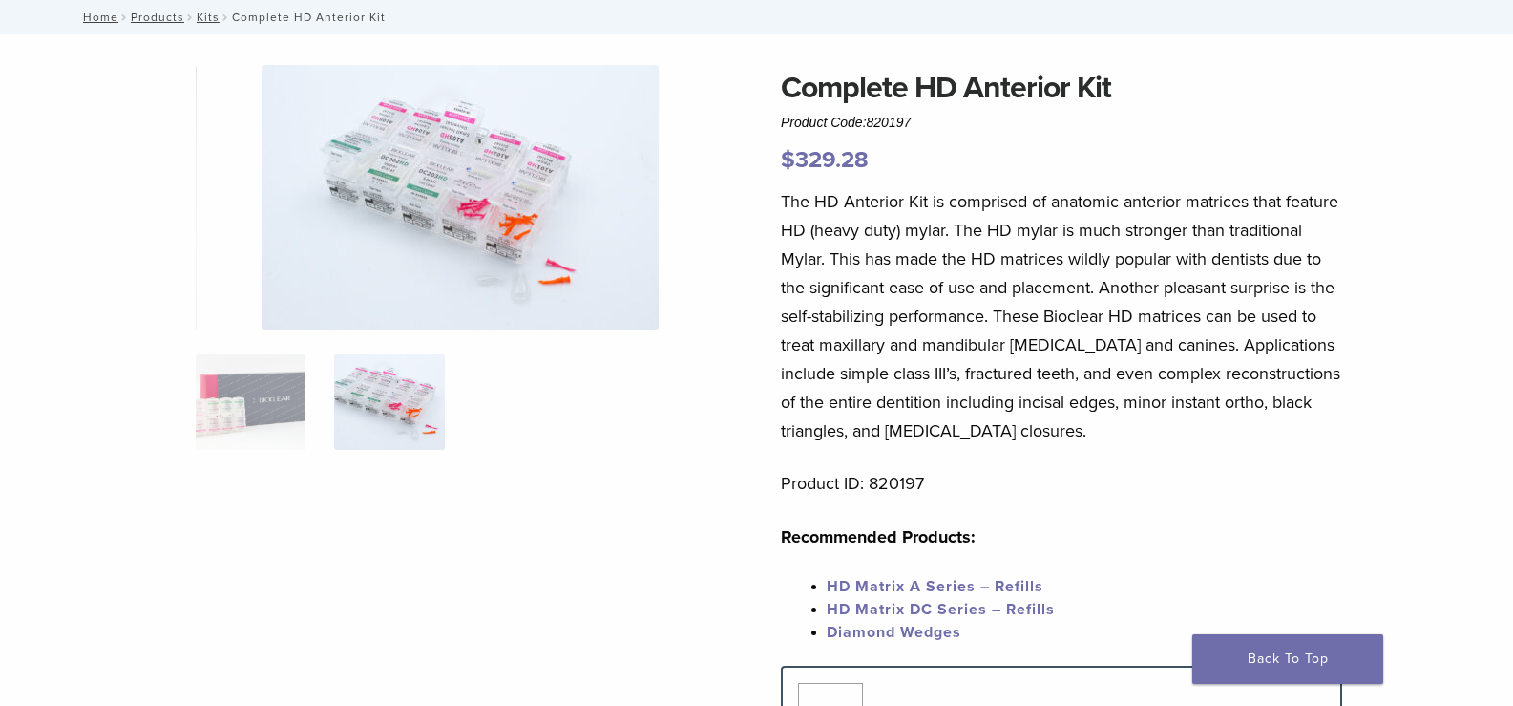
scroll to position [0, 0]
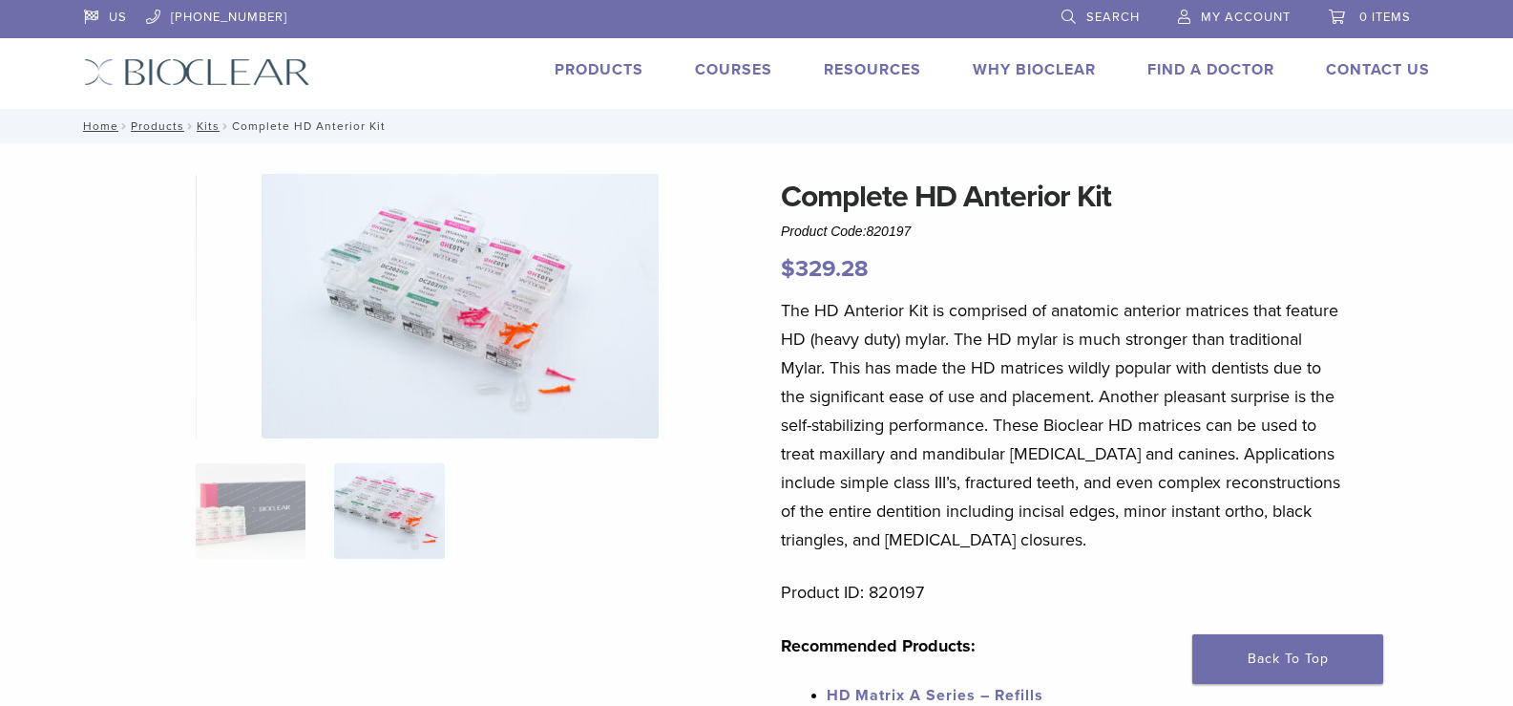
click at [1009, 70] on link "Why Bioclear" at bounding box center [1034, 69] width 123 height 19
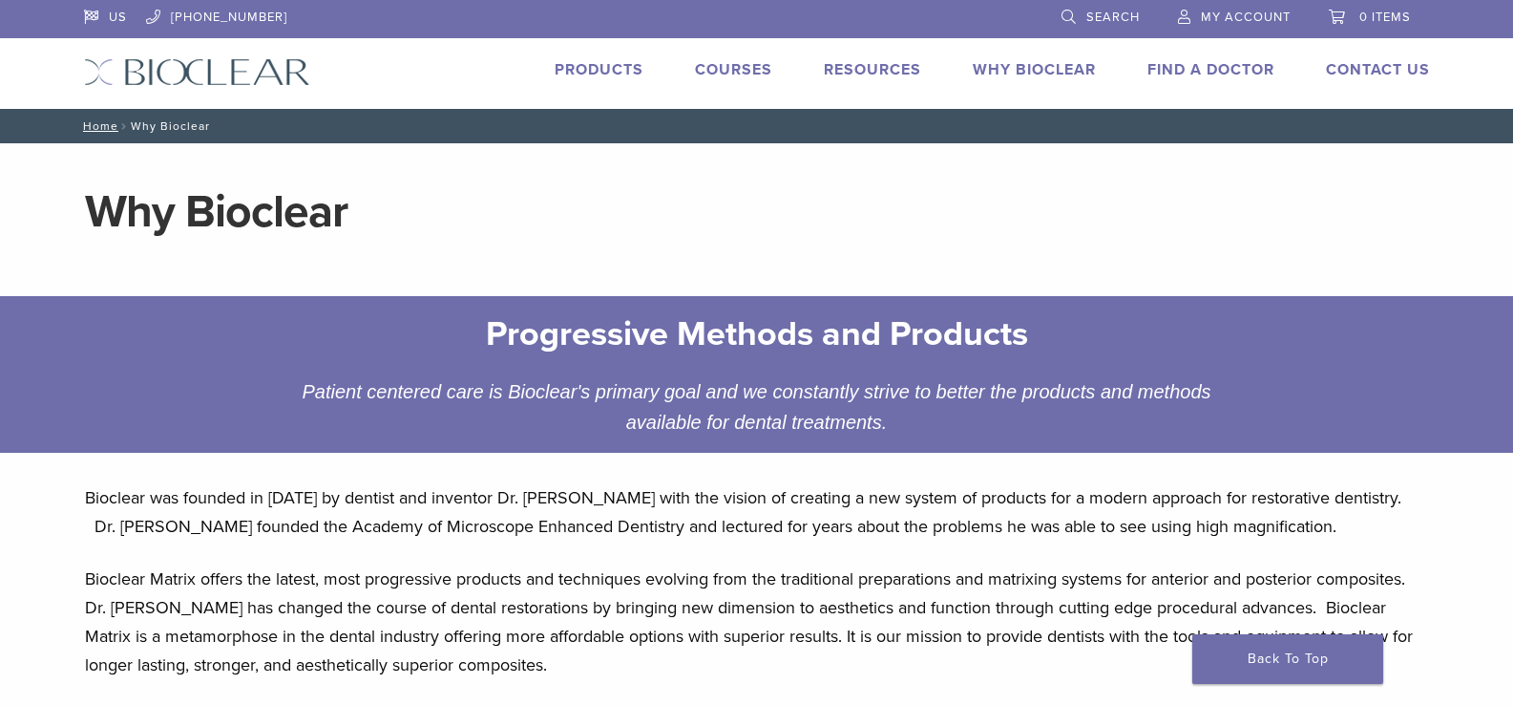
click at [608, 68] on link "Products" at bounding box center [599, 69] width 89 height 19
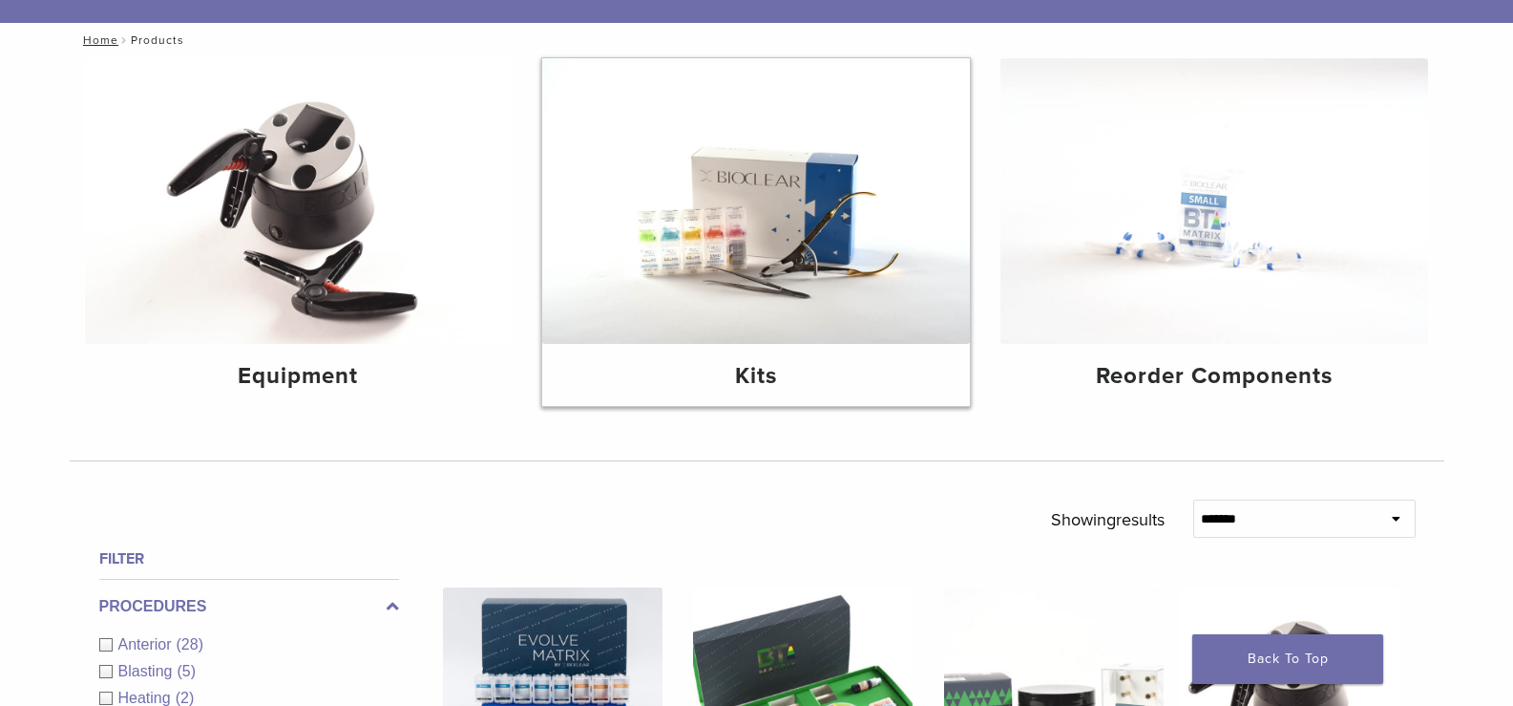
scroll to position [95, 0]
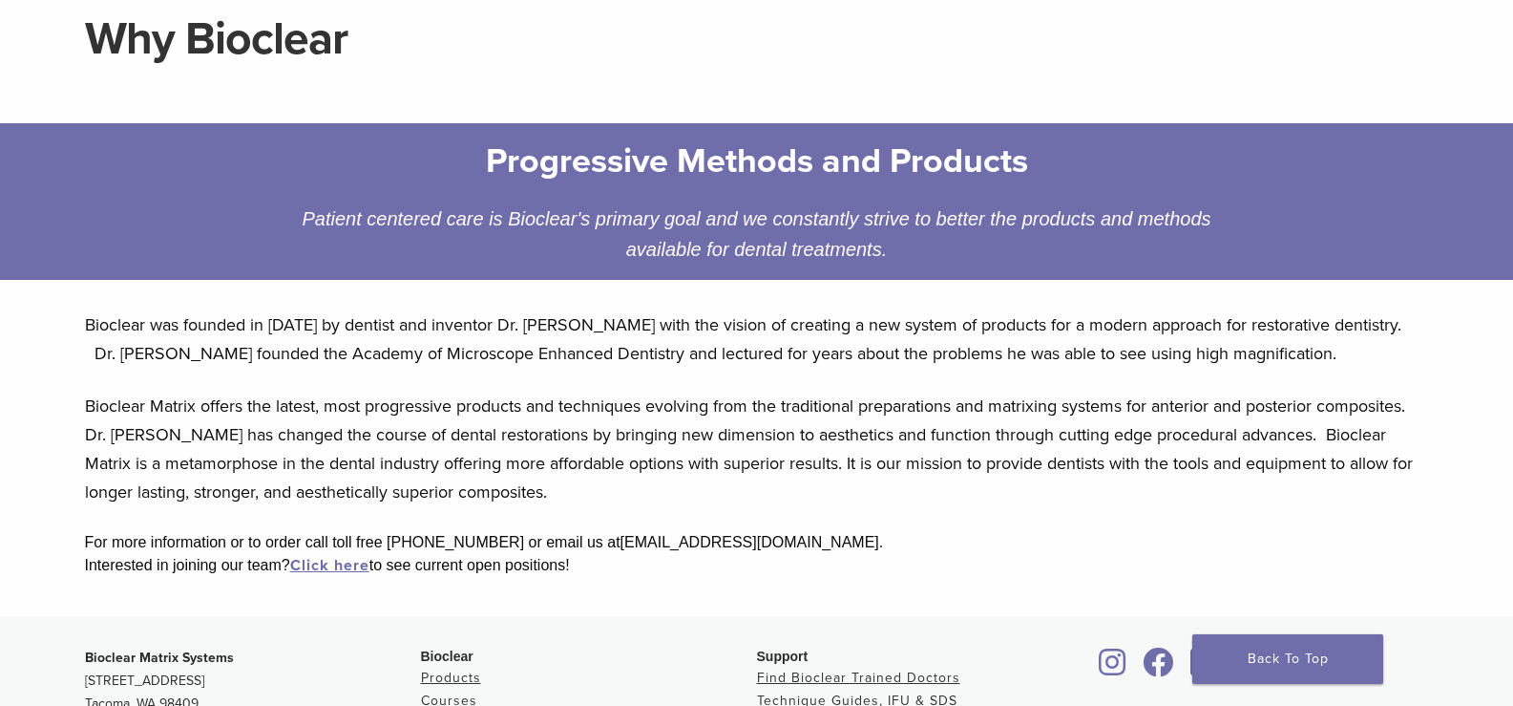
scroll to position [539, 0]
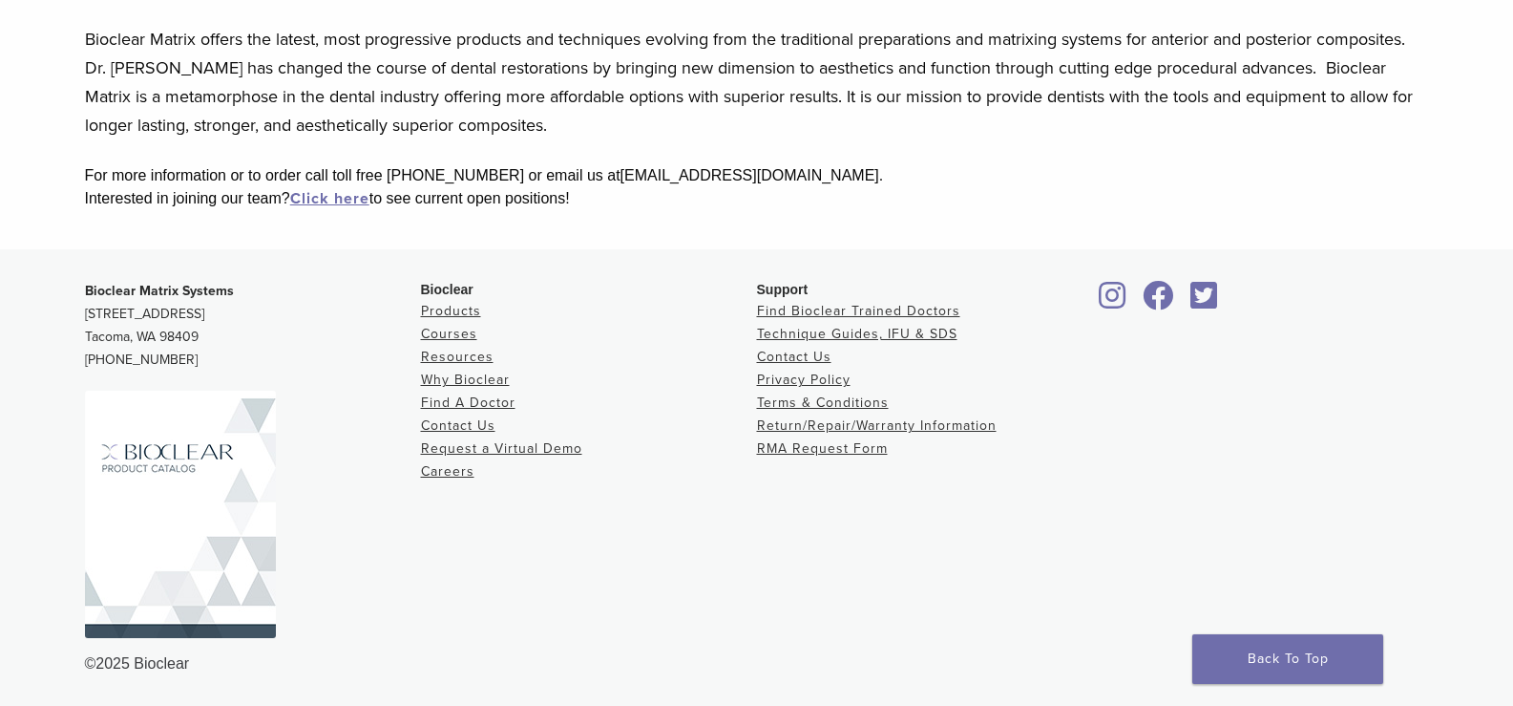
click at [180, 539] on img at bounding box center [180, 514] width 191 height 247
click at [443, 310] on link "Products" at bounding box center [451, 311] width 60 height 16
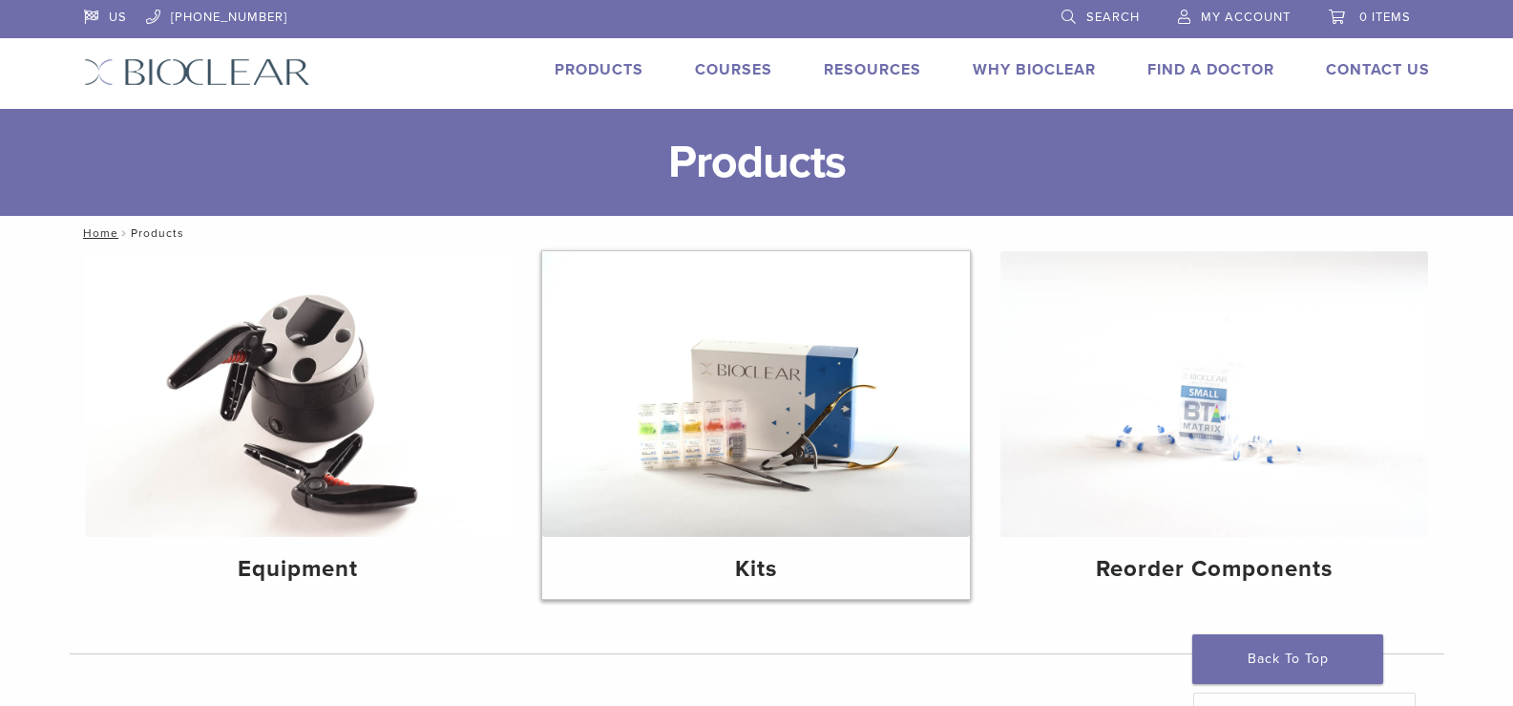
click at [733, 452] on img at bounding box center [756, 393] width 428 height 285
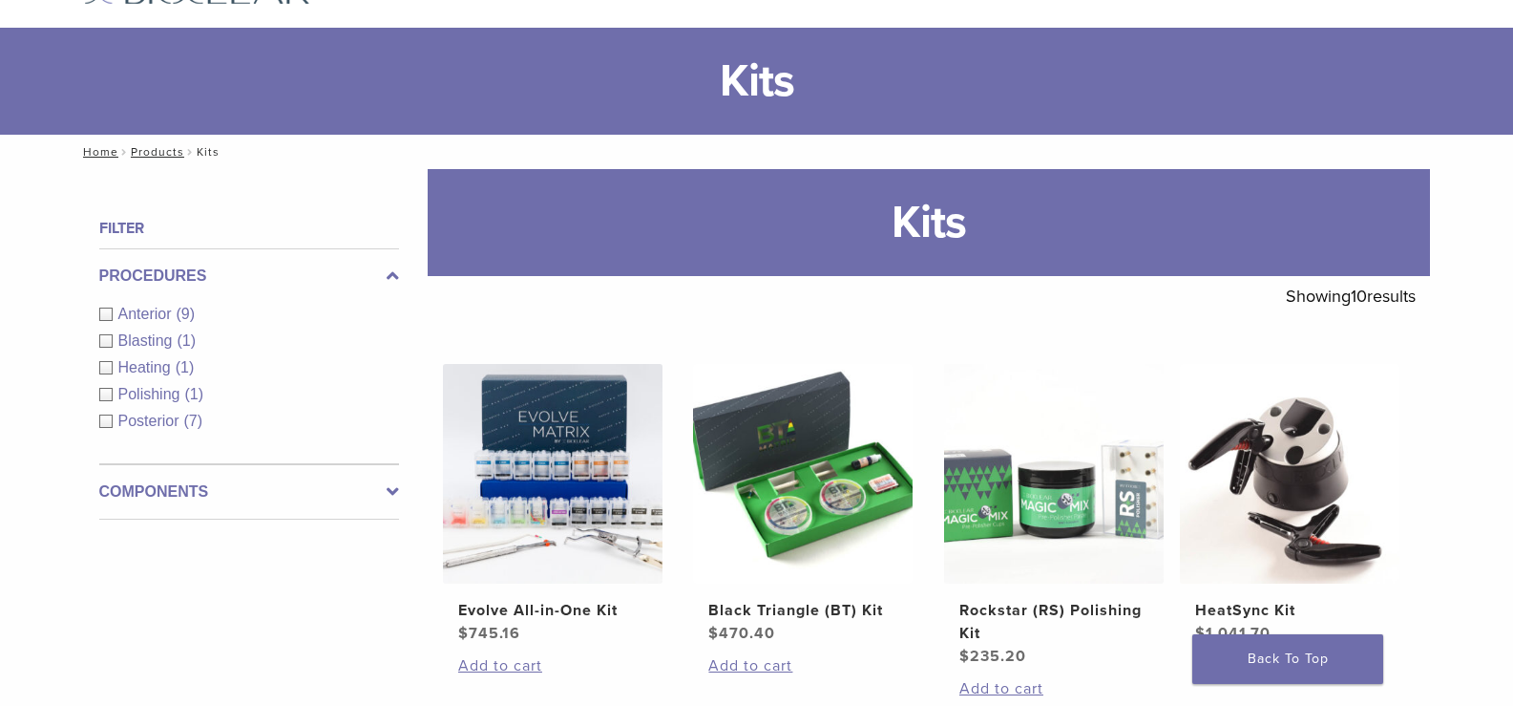
scroll to position [286, 0]
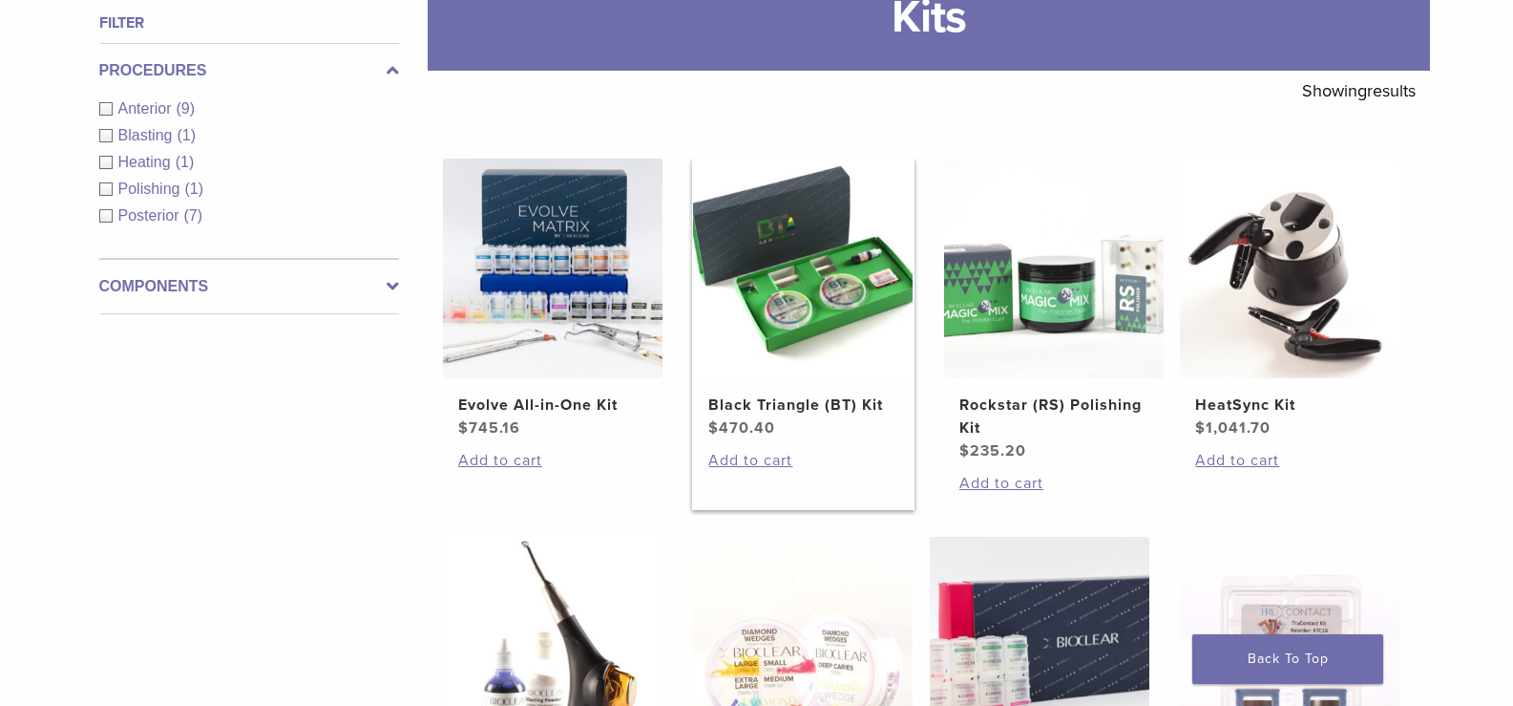
click at [785, 363] on img at bounding box center [803, 268] width 220 height 220
